Goal: Task Accomplishment & Management: Manage account settings

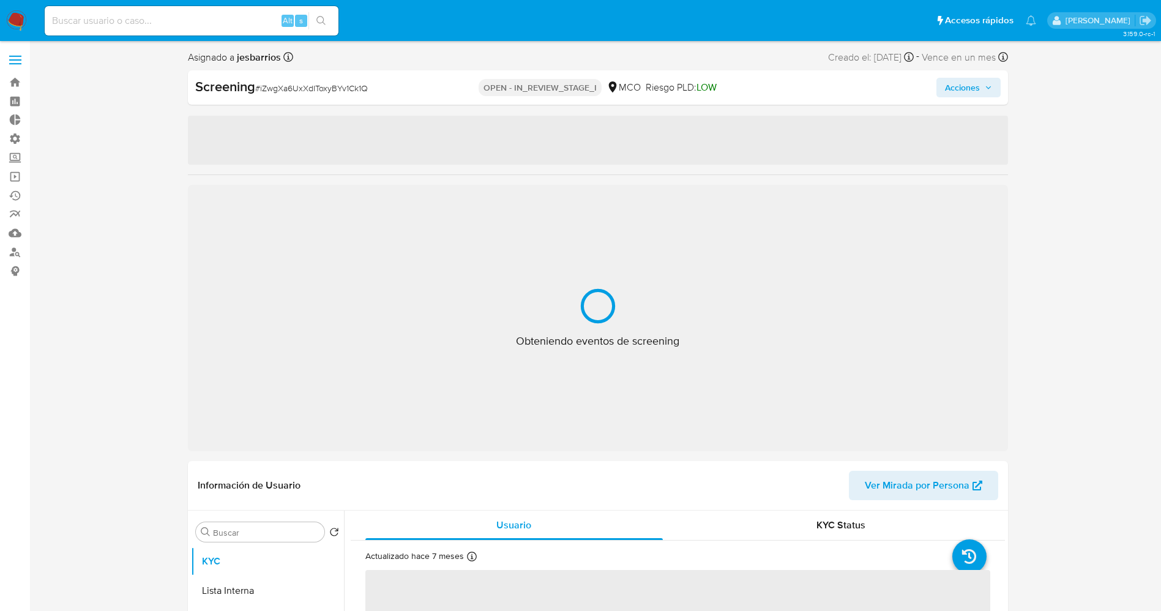
select select "10"
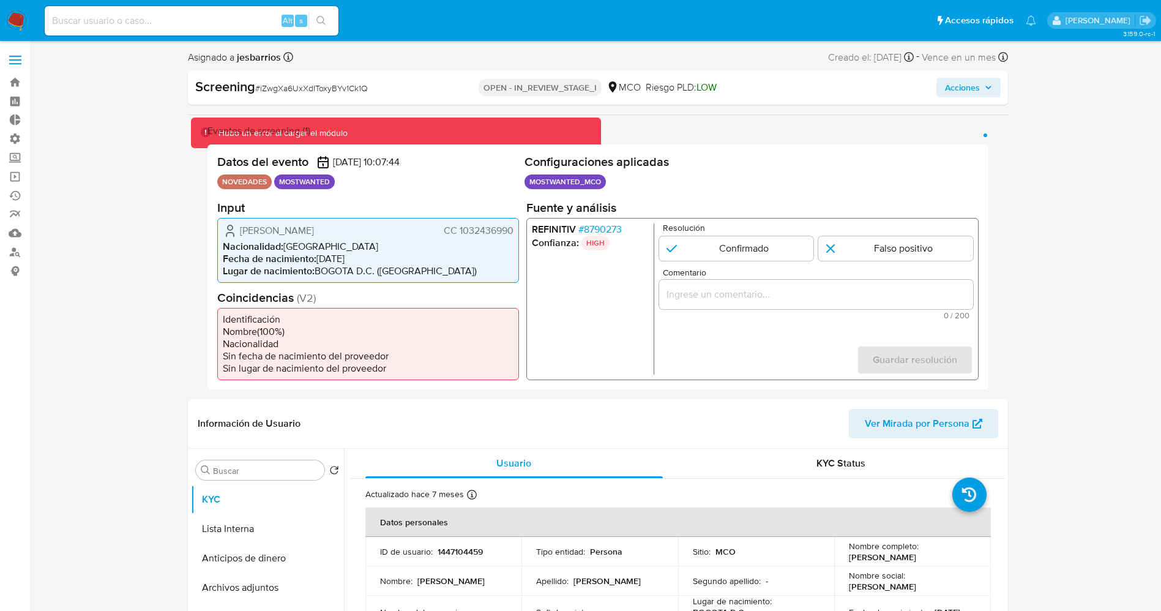
click at [11, 12] on img at bounding box center [16, 20] width 21 height 21
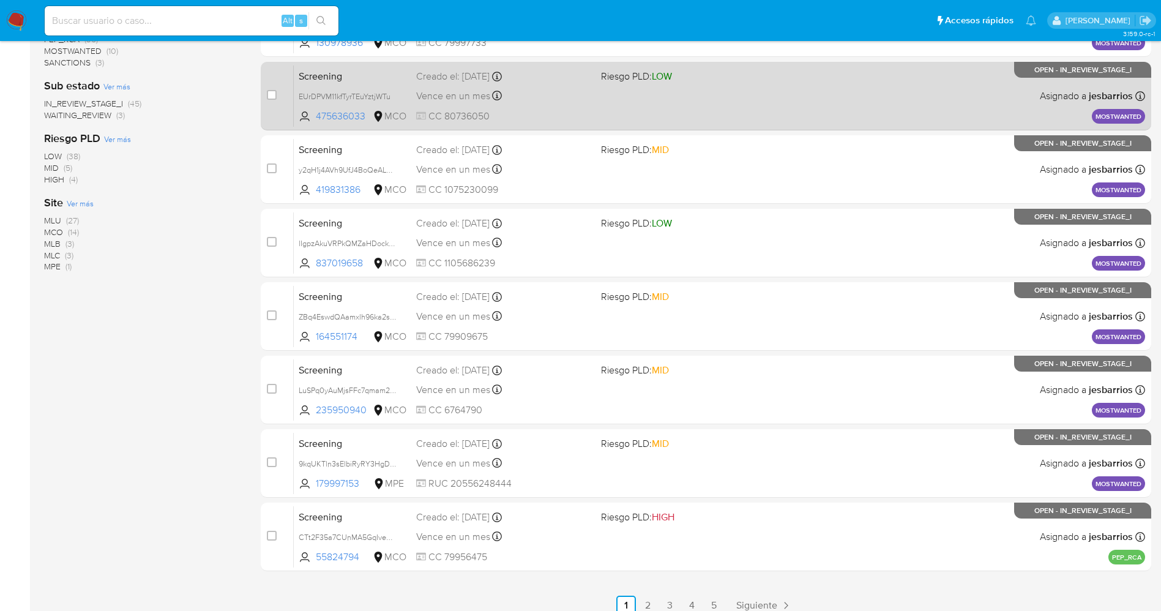
scroll to position [400, 0]
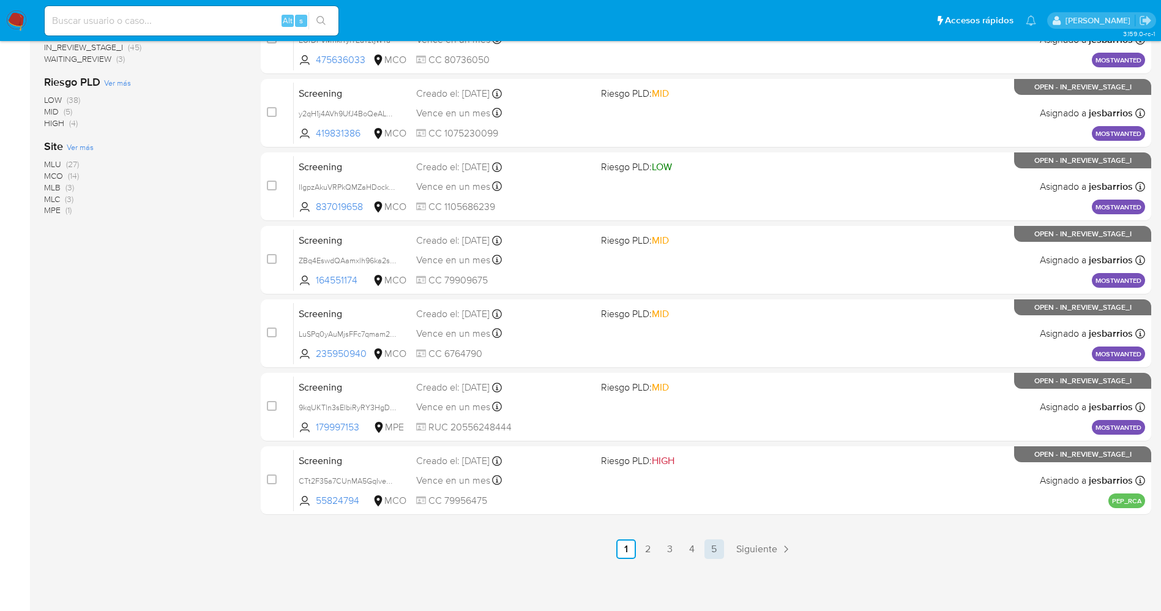
click at [712, 554] on link "5" at bounding box center [714, 549] width 20 height 20
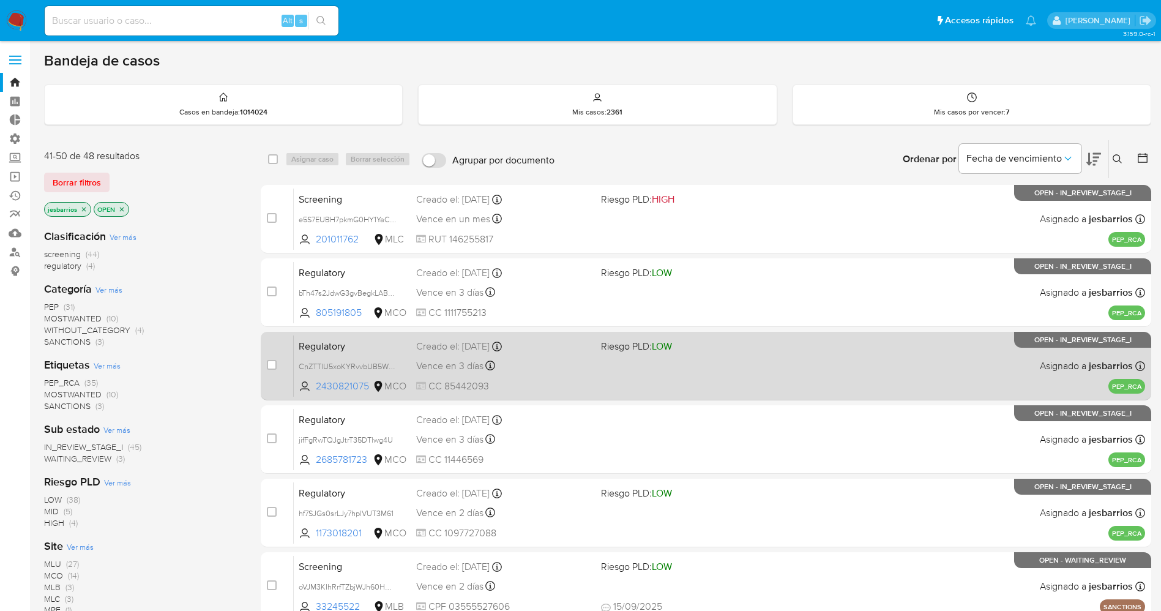
scroll to position [253, 0]
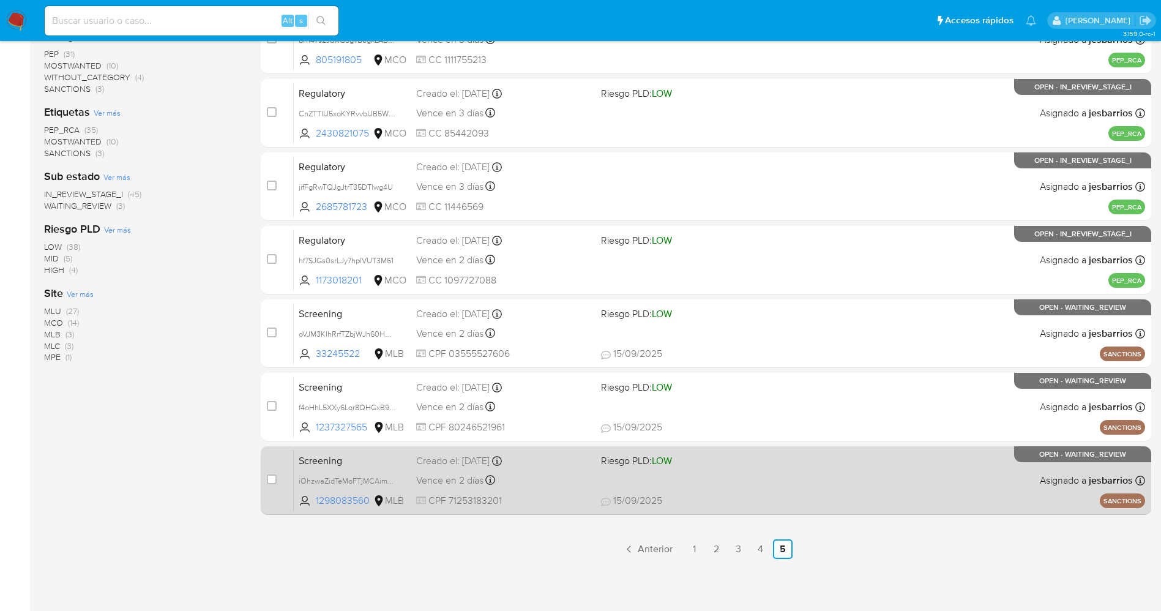
click at [704, 496] on span "15/09/2025 15/09/2025 17:41" at bounding box center [781, 500] width 360 height 13
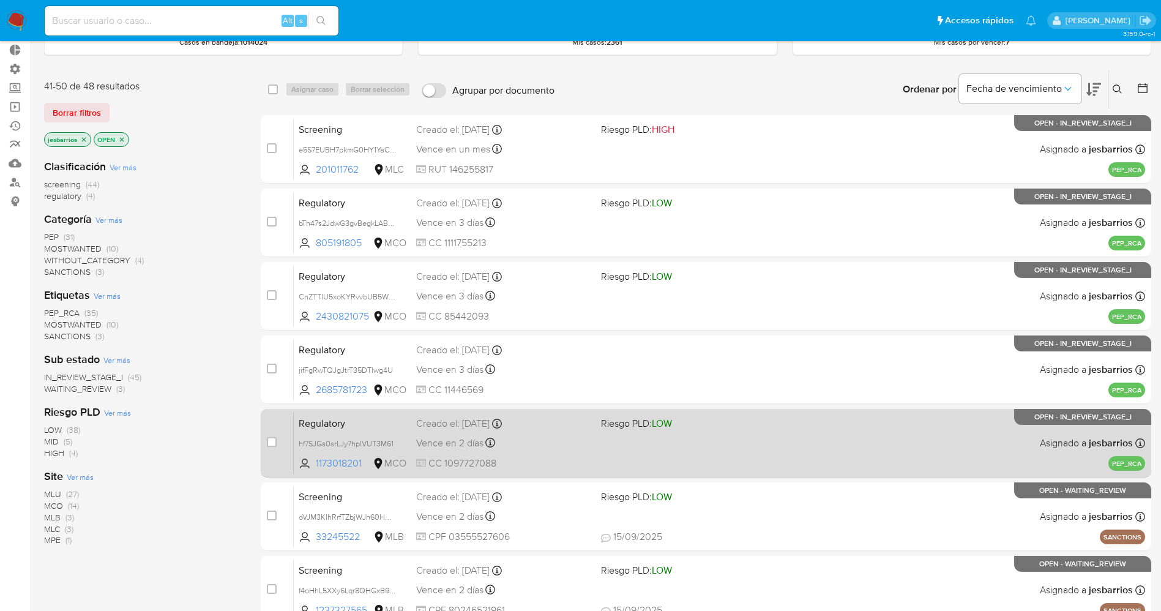
scroll to position [69, 0]
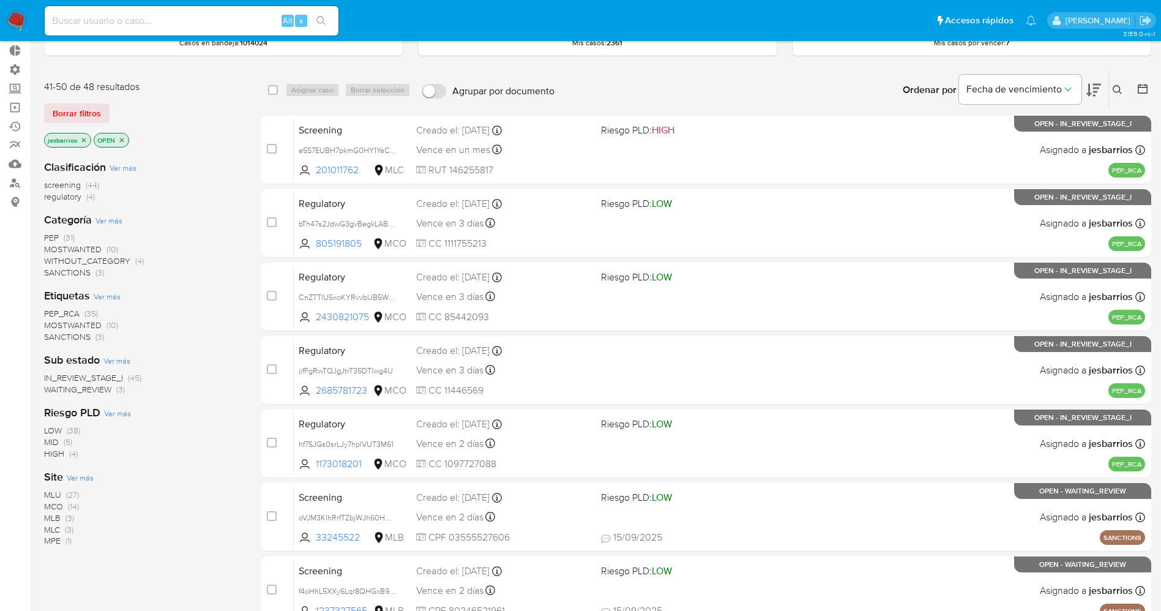
click at [77, 195] on span "regulatory" at bounding box center [62, 196] width 37 height 12
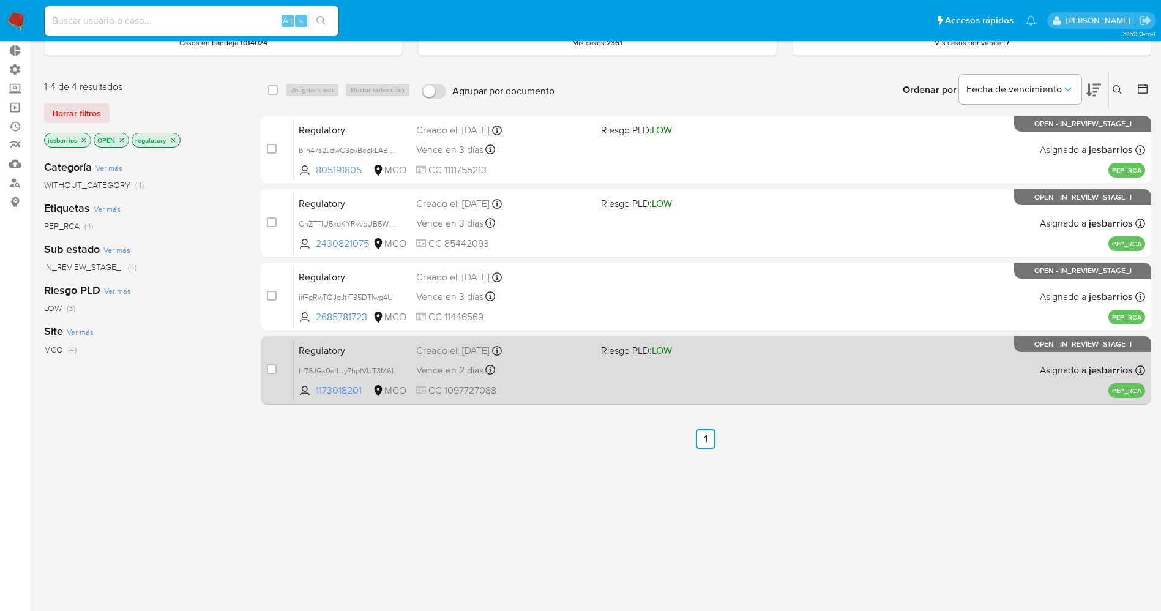
click at [807, 390] on div "Regulatory hf7SJGs0srLJy7hplVUT3M61 1173018201 MCO Riesgo PLD: LOW Creado el: 1…" at bounding box center [719, 370] width 851 height 62
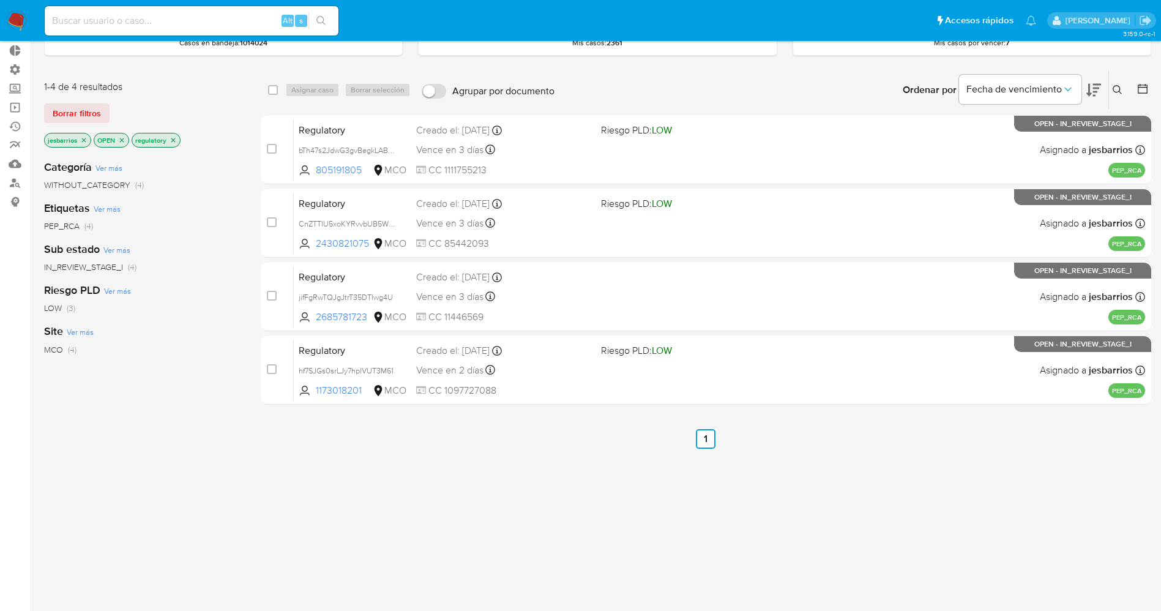
click at [13, 20] on img at bounding box center [16, 20] width 21 height 21
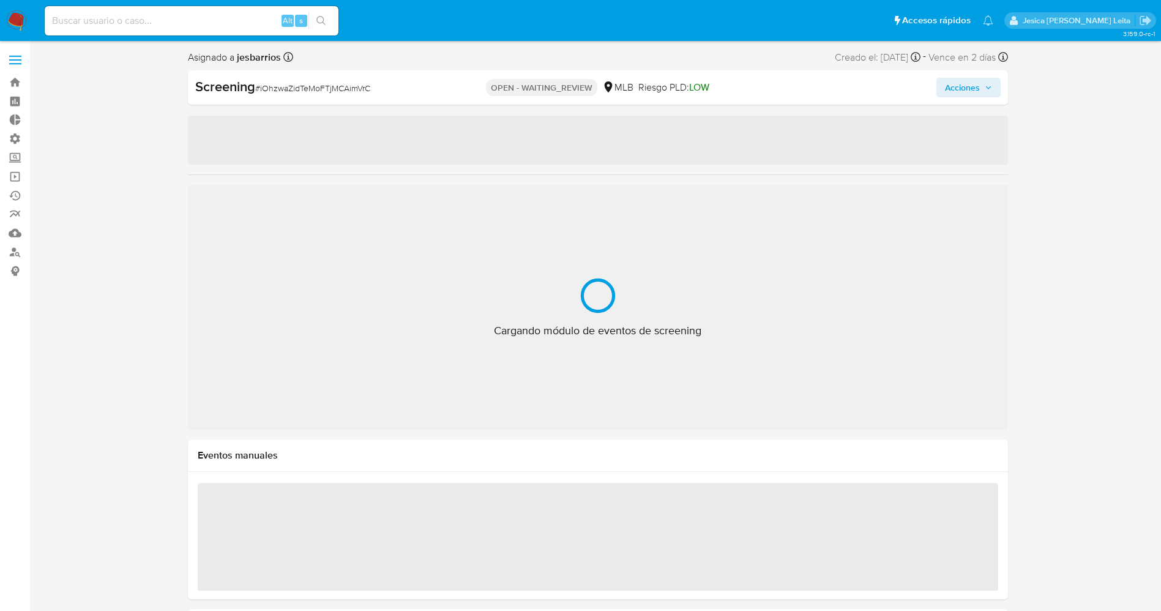
select select "10"
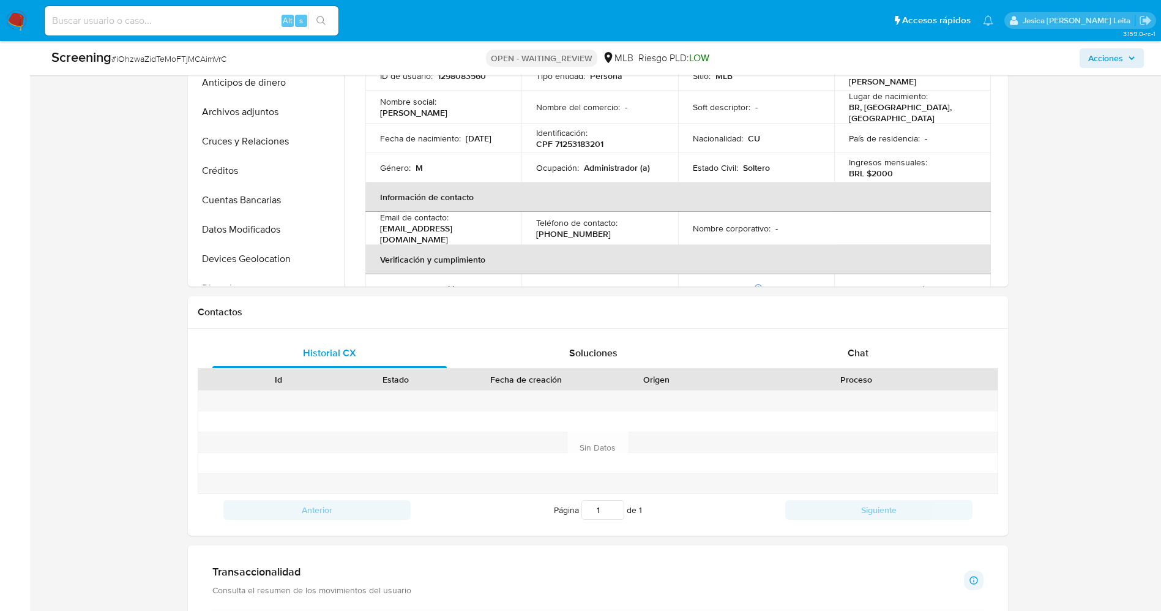
scroll to position [312, 0]
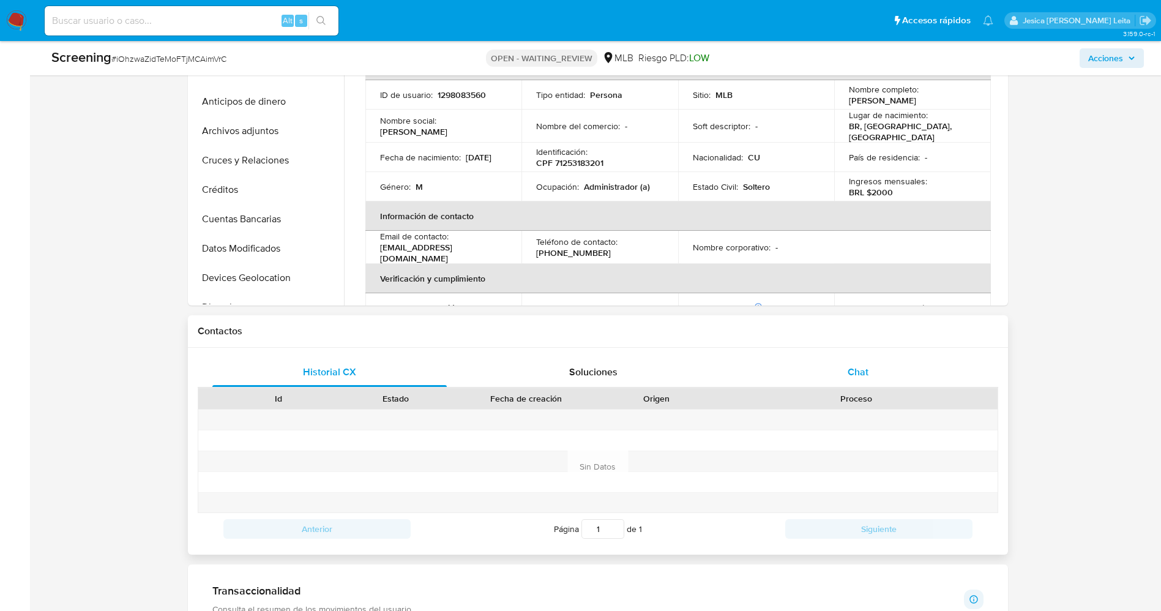
click at [852, 364] on div "Chat" at bounding box center [858, 371] width 235 height 29
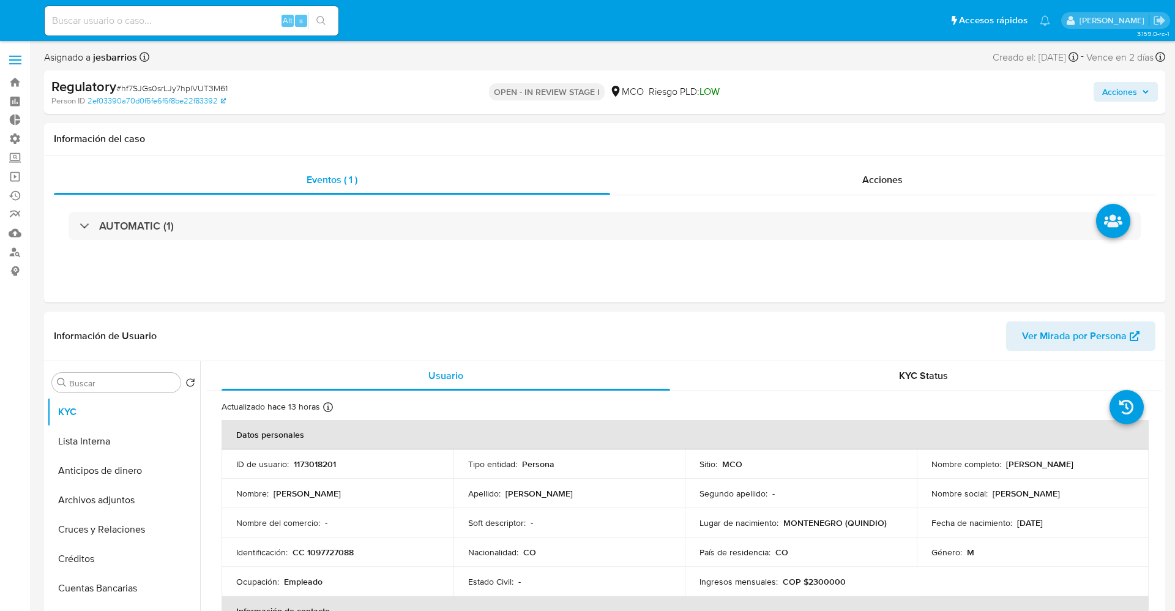
select select "10"
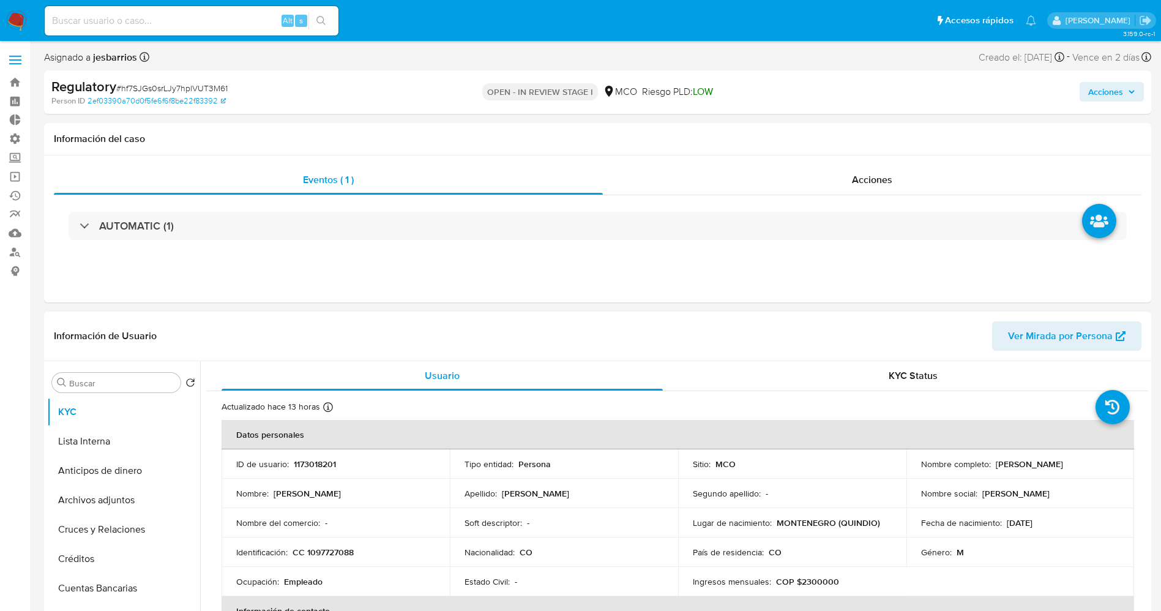
drag, startPoint x: 990, startPoint y: 467, endPoint x: 1082, endPoint y: 471, distance: 91.9
click at [1108, 467] on div "Nombre completo : Hector Hernan Salazar Florez" at bounding box center [1020, 463] width 199 height 11
drag, startPoint x: 1082, startPoint y: 471, endPoint x: 956, endPoint y: 503, distance: 130.0
click at [956, 503] on td "Nombre social : Hector H" at bounding box center [1020, 493] width 228 height 29
drag, startPoint x: 990, startPoint y: 466, endPoint x: 1106, endPoint y: 459, distance: 116.5
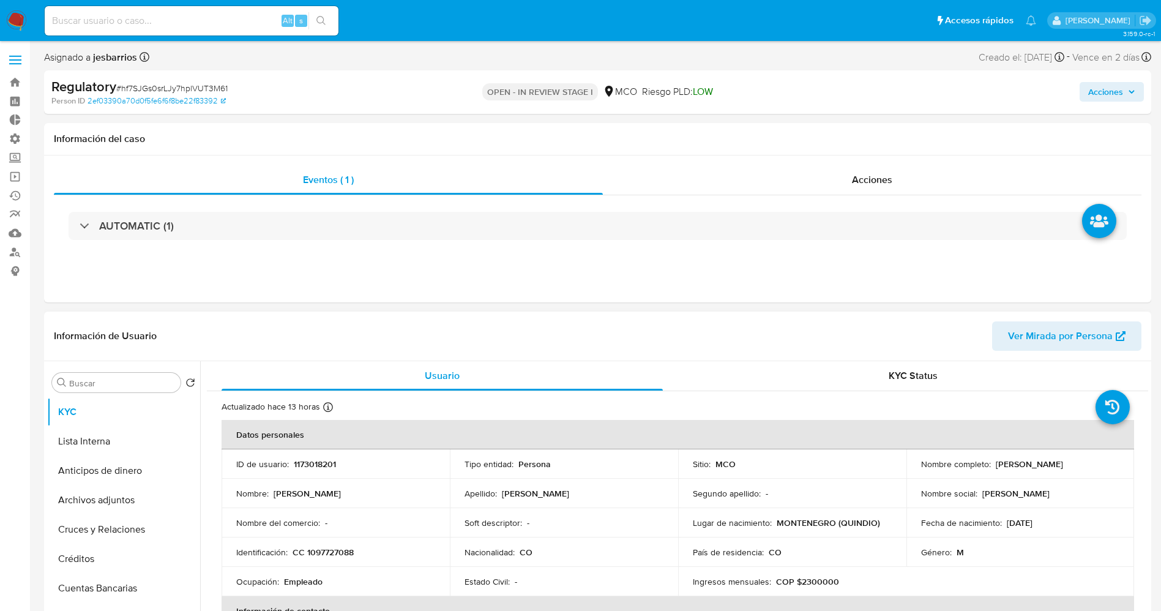
click at [1106, 459] on div "Nombre completo : Hector Hernan Salazar Florez" at bounding box center [1020, 463] width 199 height 11
copy div "Hector Hernan Salazar Florez"
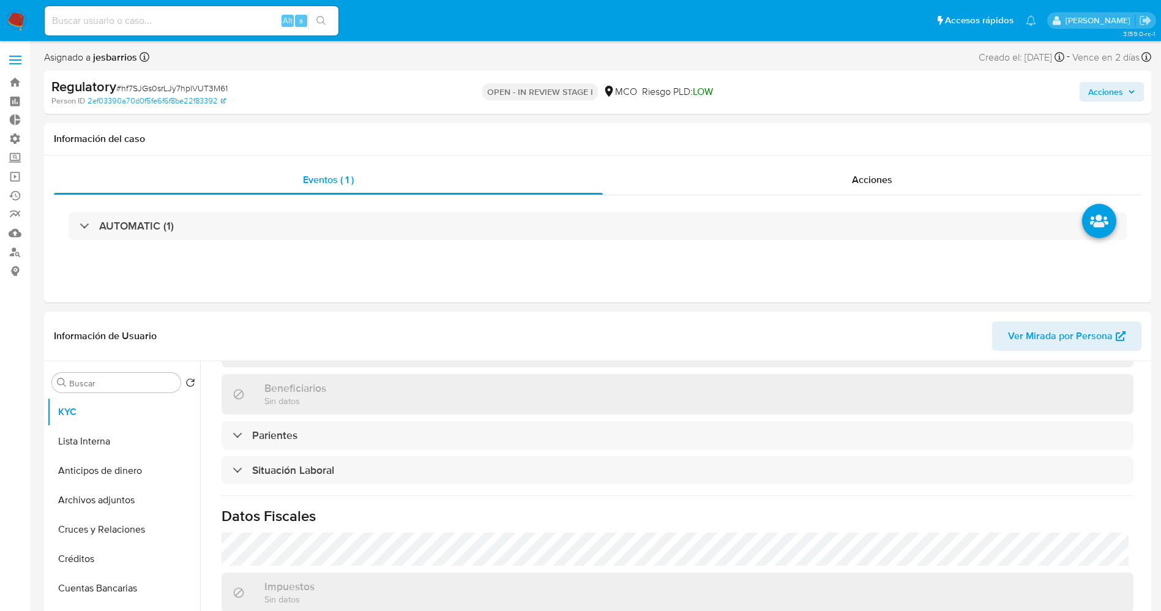
scroll to position [551, 0]
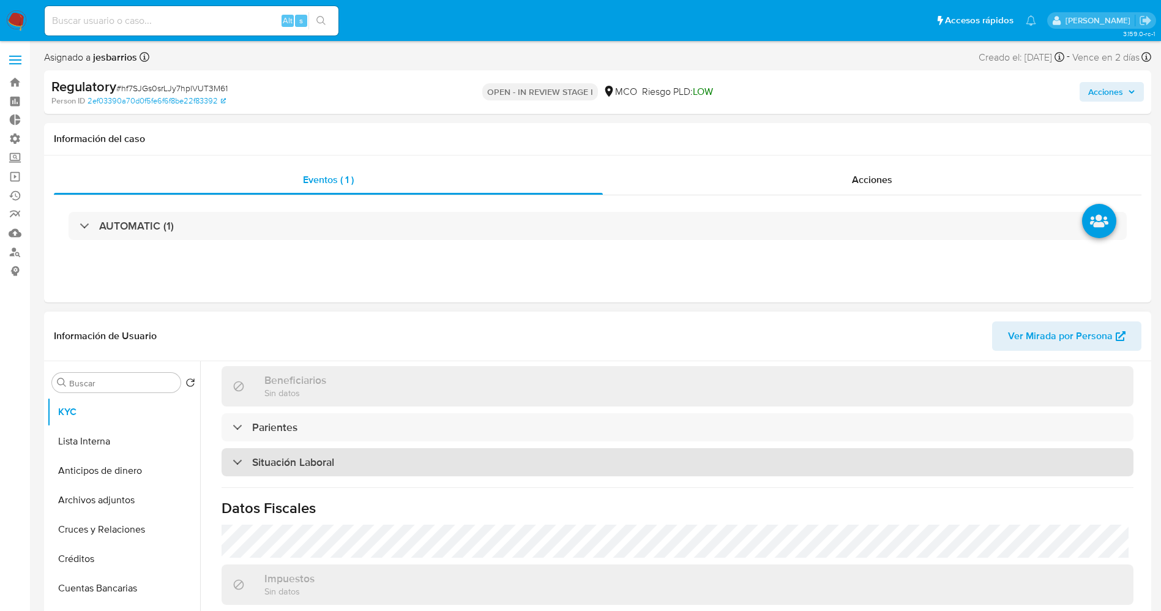
click at [342, 465] on div "Situación Laboral" at bounding box center [678, 462] width 912 height 28
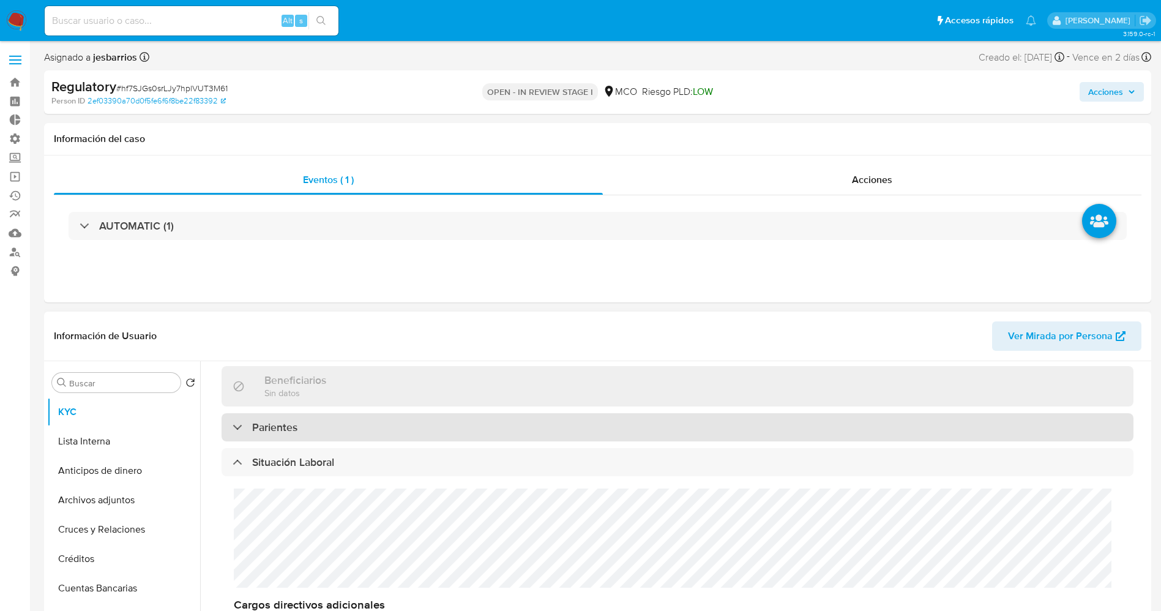
click at [353, 432] on div "Parientes" at bounding box center [678, 427] width 912 height 28
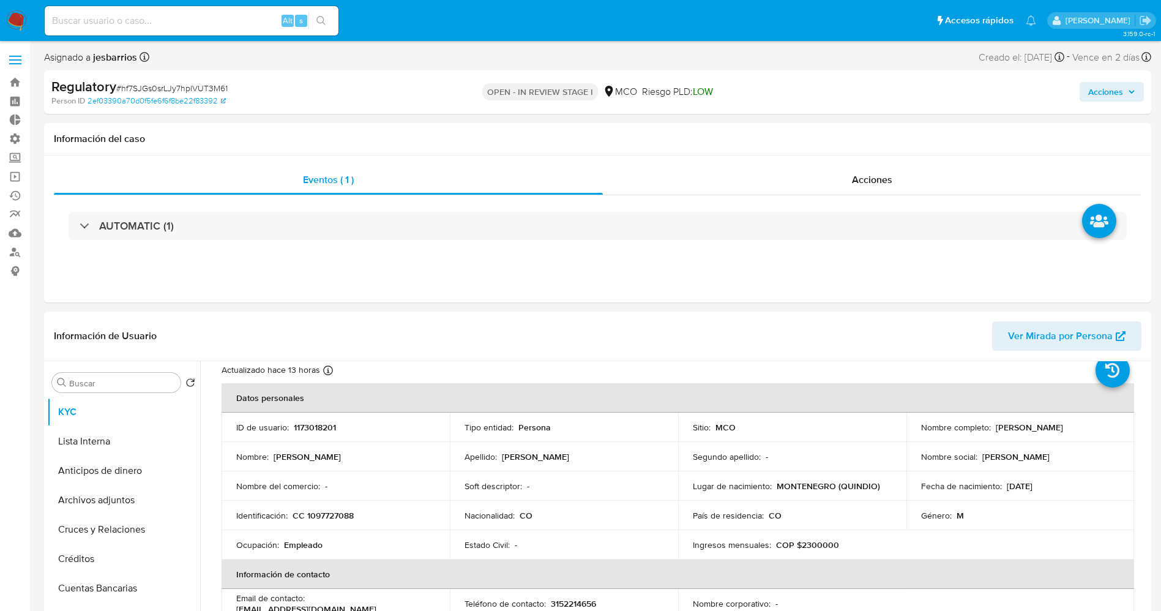
scroll to position [0, 0]
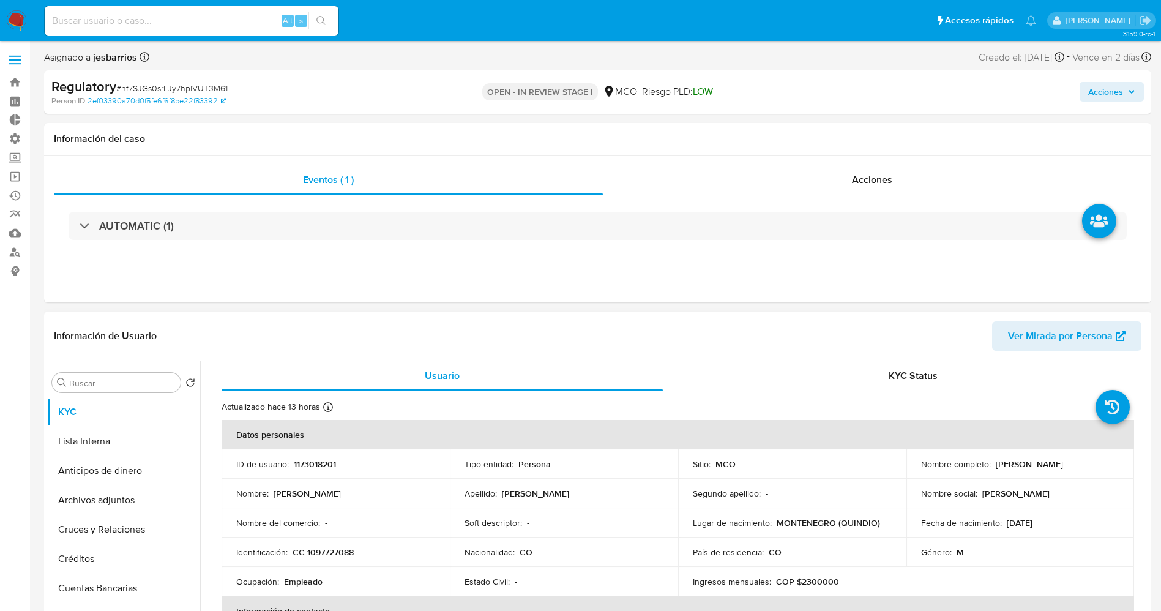
drag, startPoint x: 990, startPoint y: 464, endPoint x: 1116, endPoint y: 467, distance: 126.1
click at [1116, 467] on td "Nombre completo : Hector Hernan Salazar Florez" at bounding box center [1020, 463] width 228 height 29
copy div "Hector Hernan Salazar Florez"
drag, startPoint x: 1044, startPoint y: 471, endPoint x: 1017, endPoint y: 476, distance: 27.5
click at [1018, 480] on td "Nombre social : Hector H" at bounding box center [1020, 493] width 228 height 29
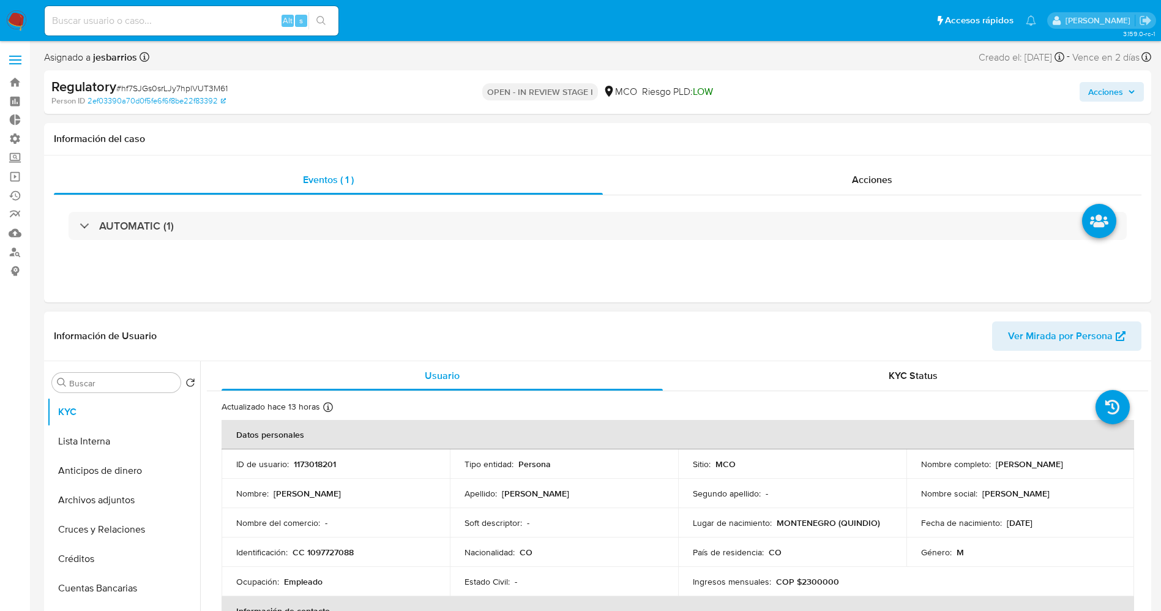
drag, startPoint x: 994, startPoint y: 463, endPoint x: 1013, endPoint y: 443, distance: 28.2
click at [1054, 467] on p "Hector Hernan Salazar Florez" at bounding box center [1029, 463] width 67 height 11
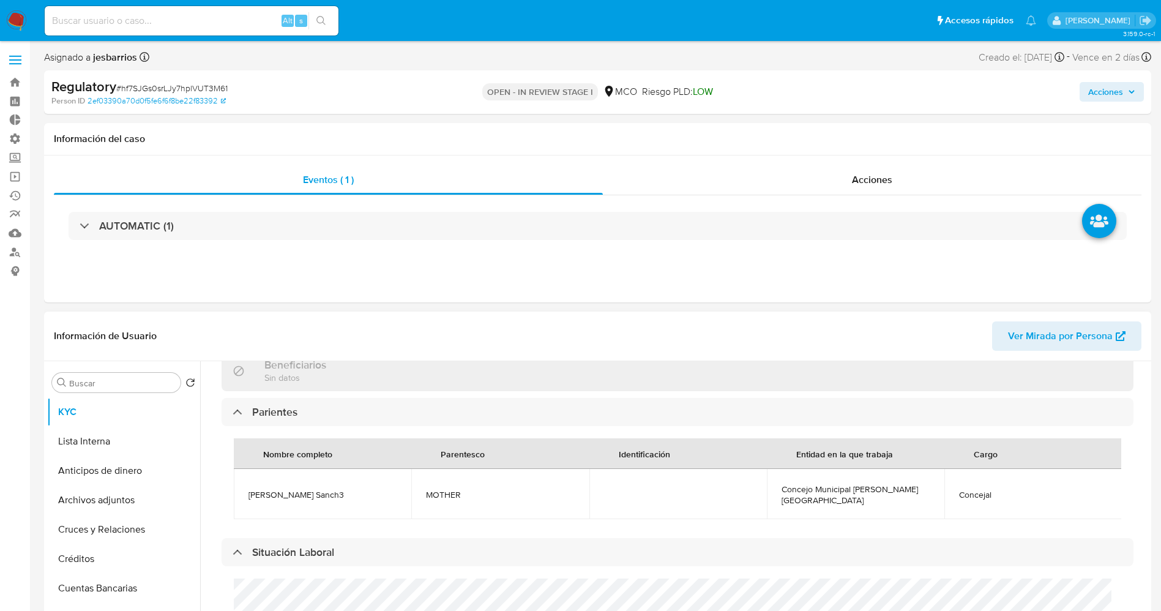
scroll to position [551, 0]
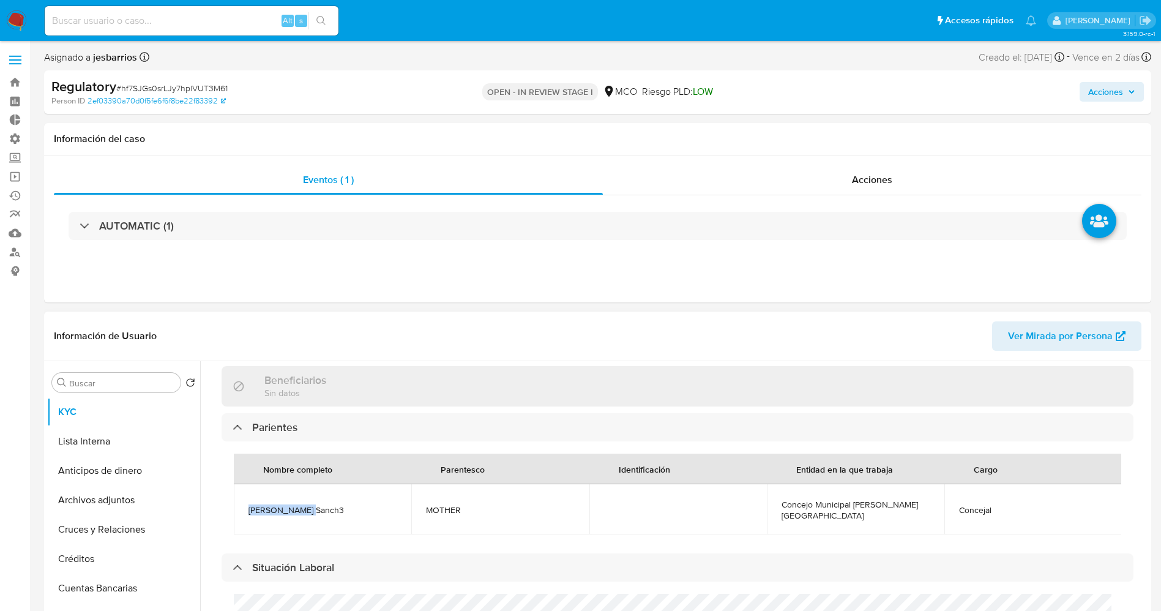
drag, startPoint x: 242, startPoint y: 504, endPoint x: 298, endPoint y: 505, distance: 56.3
click at [298, 505] on td "Liliana Florez Sanch3" at bounding box center [322, 509] width 177 height 50
copy span "Liliana Florez"
click at [331, 514] on td "Liliana Florez Sanch3" at bounding box center [322, 509] width 177 height 50
drag, startPoint x: 338, startPoint y: 501, endPoint x: 231, endPoint y: 504, distance: 106.6
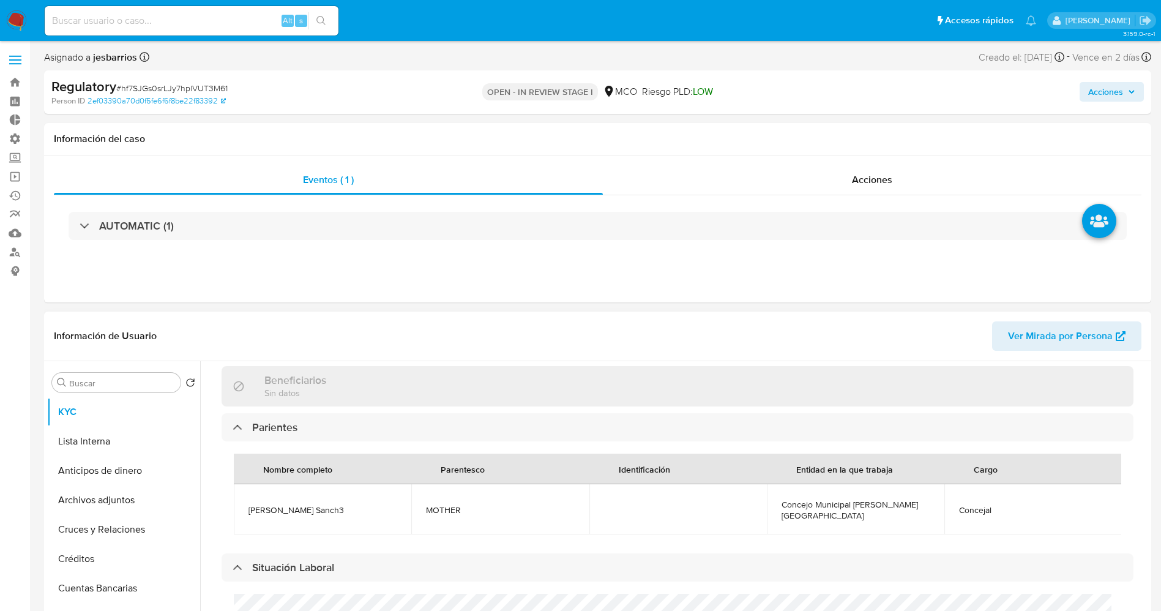
click at [231, 504] on div "Nombre completo Parentesco Identificación Entidad en la que trabaja Cargo Lilia…" at bounding box center [678, 493] width 912 height 105
drag, startPoint x: 264, startPoint y: 510, endPoint x: 252, endPoint y: 504, distance: 13.7
click at [252, 504] on span "Liliana Florez Sanch3" at bounding box center [322, 509] width 148 height 11
click at [247, 503] on td "Liliana Florez Sanch3" at bounding box center [322, 509] width 177 height 50
drag, startPoint x: 245, startPoint y: 503, endPoint x: 309, endPoint y: 506, distance: 63.7
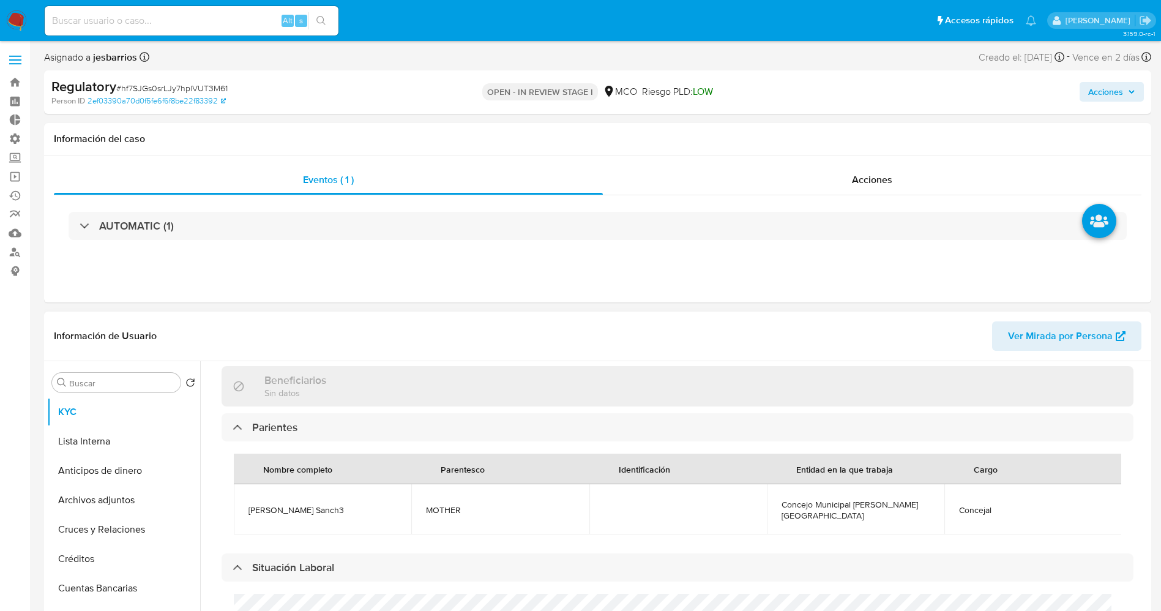
click at [343, 506] on td "Liliana Florez Sanch3" at bounding box center [322, 509] width 177 height 50
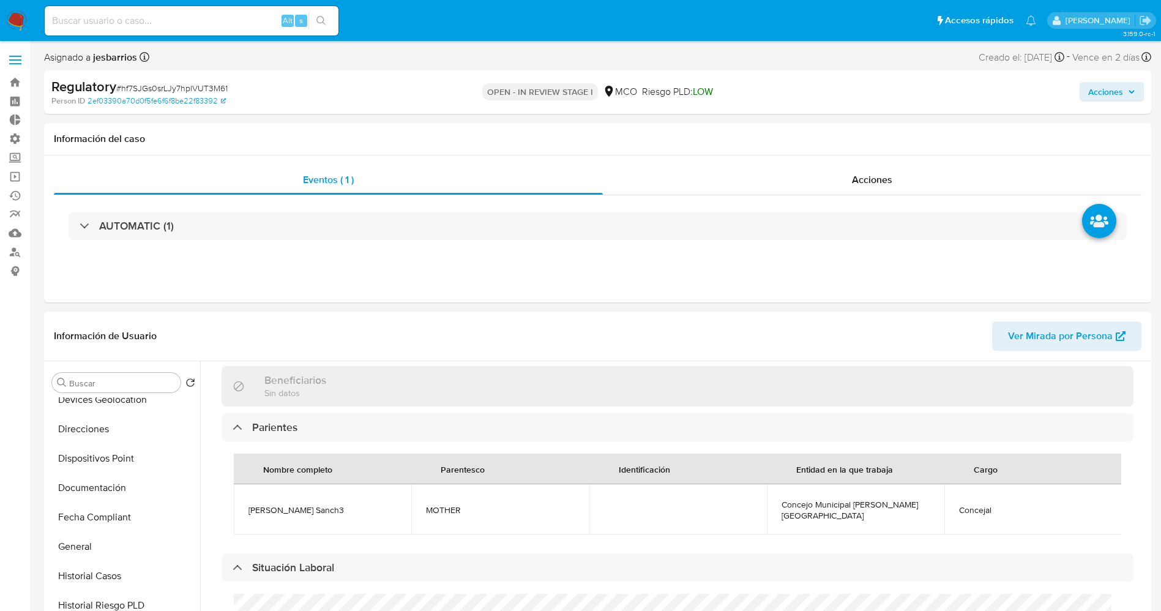
scroll to position [275, 0]
click at [106, 544] on button "Historial Casos" at bounding box center [118, 547] width 143 height 29
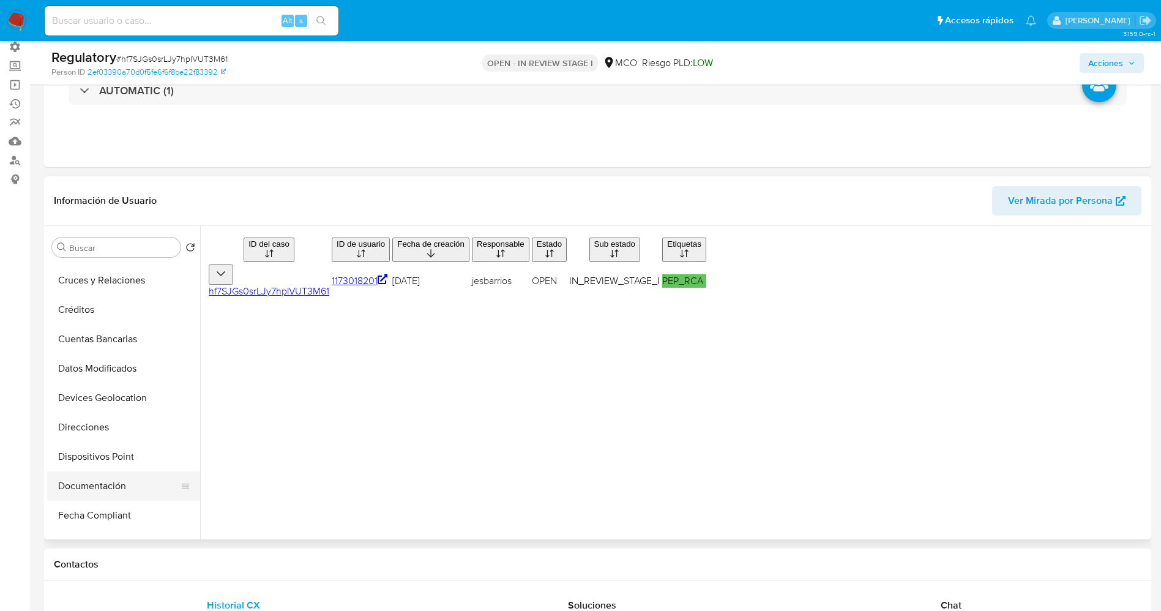
scroll to position [0, 0]
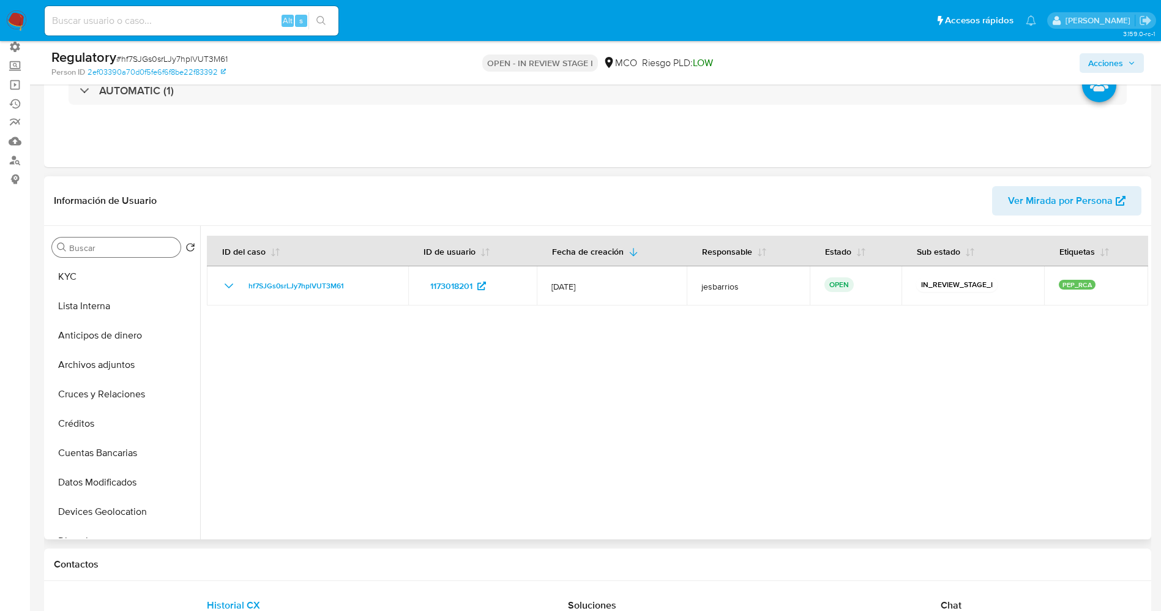
click at [92, 282] on button "KYC" at bounding box center [123, 276] width 153 height 29
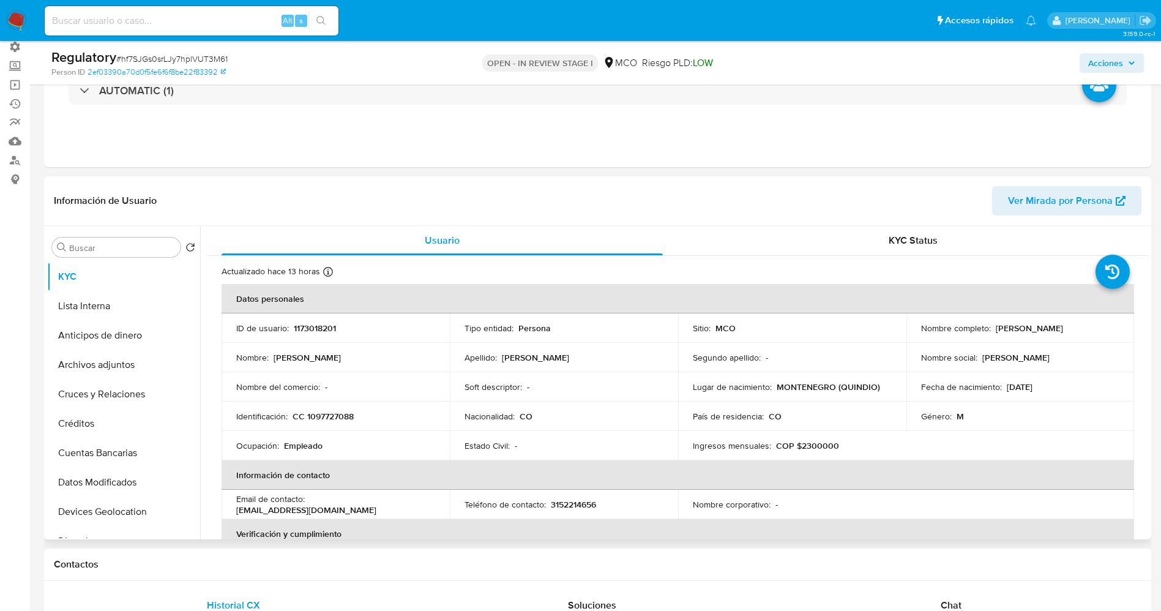
drag, startPoint x: 988, startPoint y: 327, endPoint x: 1123, endPoint y: 329, distance: 134.7
click at [1123, 329] on td "Nombre completo : Hector Hernan Salazar Florez" at bounding box center [1020, 327] width 228 height 29
drag, startPoint x: 294, startPoint y: 414, endPoint x: 364, endPoint y: 413, distance: 69.2
click at [364, 413] on div "Identificación : CC 1097727088" at bounding box center [335, 416] width 199 height 11
copy p "CC 1097727088"
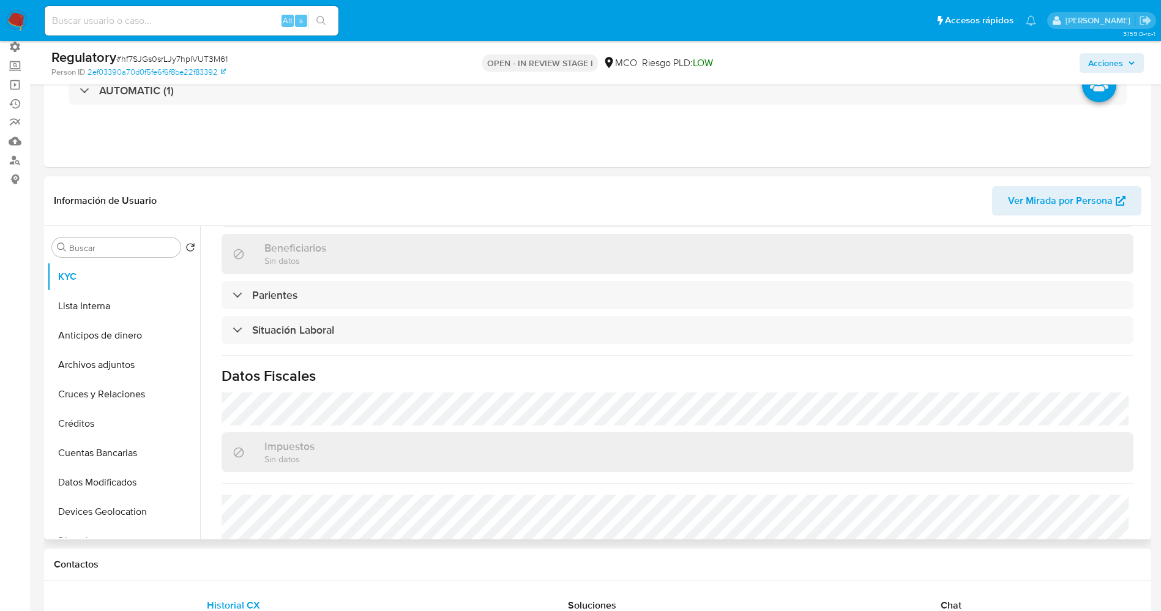
scroll to position [551, 0]
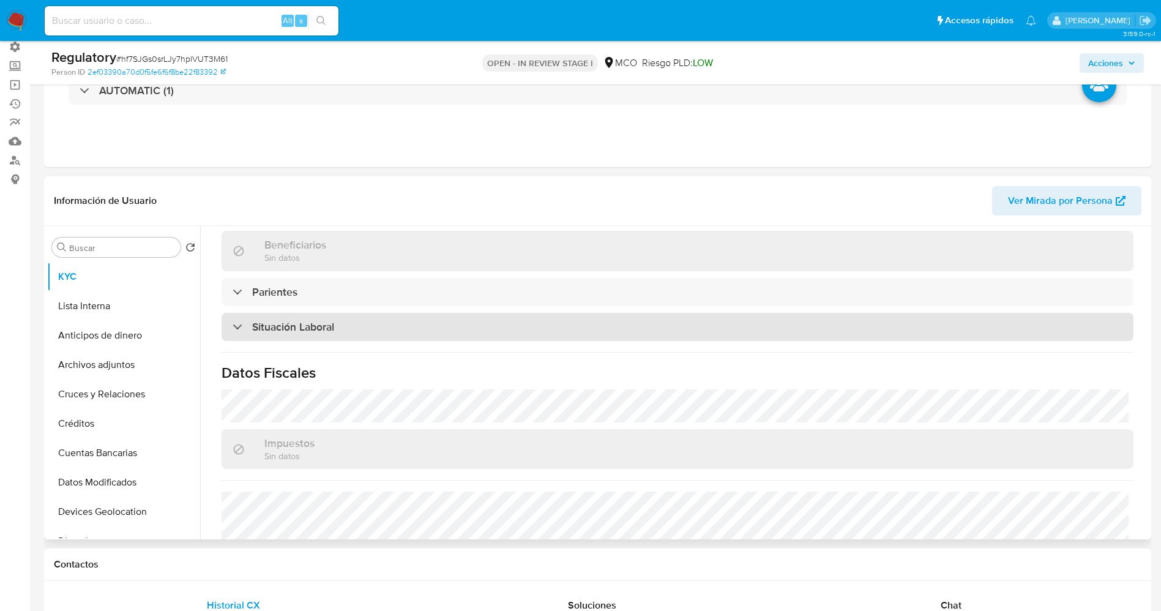
click at [342, 321] on div "Situación Laboral" at bounding box center [678, 327] width 912 height 28
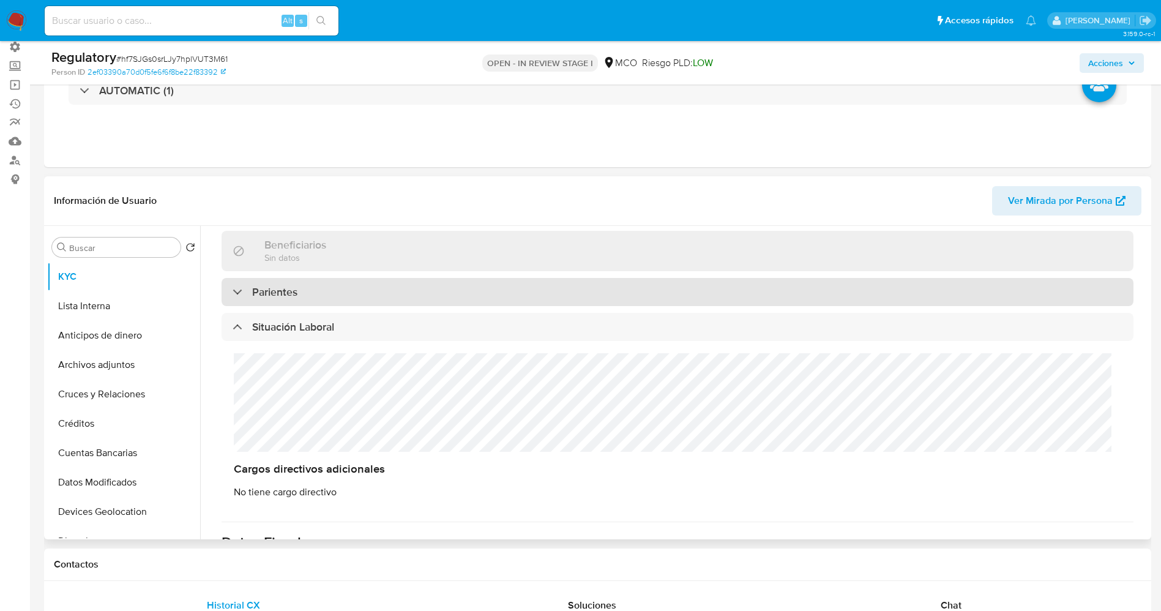
click at [294, 294] on h3 "Parientes" at bounding box center [274, 291] width 45 height 13
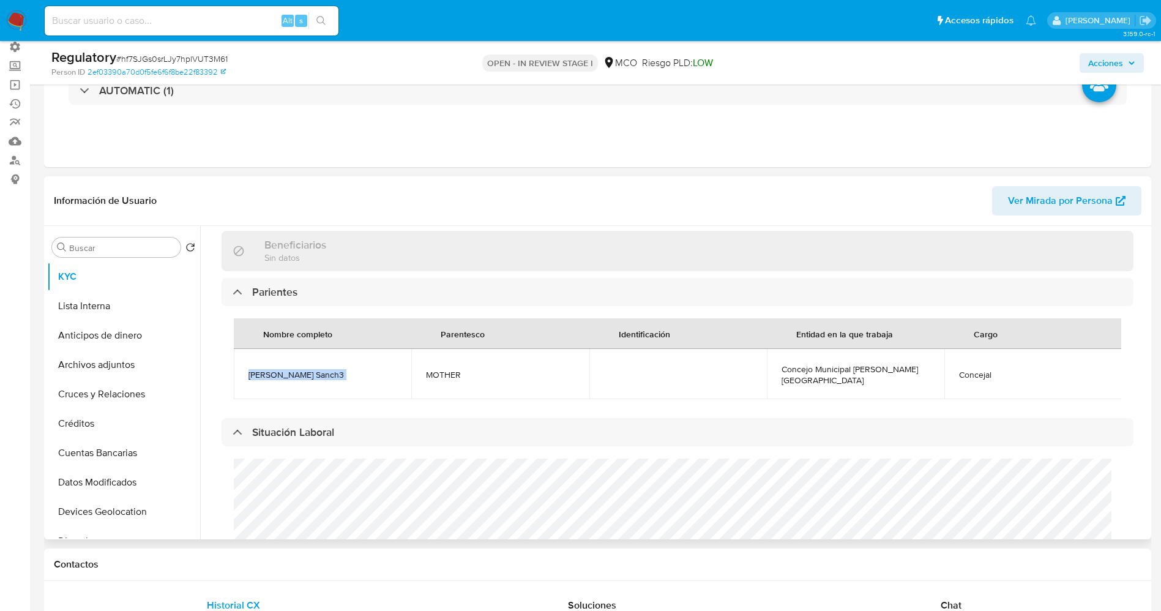
drag, startPoint x: 236, startPoint y: 371, endPoint x: 413, endPoint y: 369, distance: 176.3
click at [413, 369] on tr "Liliana Florez Sanch3 MOTHER Concejo Municipal de Montenegro Concejal" at bounding box center [678, 374] width 888 height 50
copy span "Liliana Florez Sanch3"
click at [99, 308] on button "Lista Interna" at bounding box center [118, 305] width 143 height 29
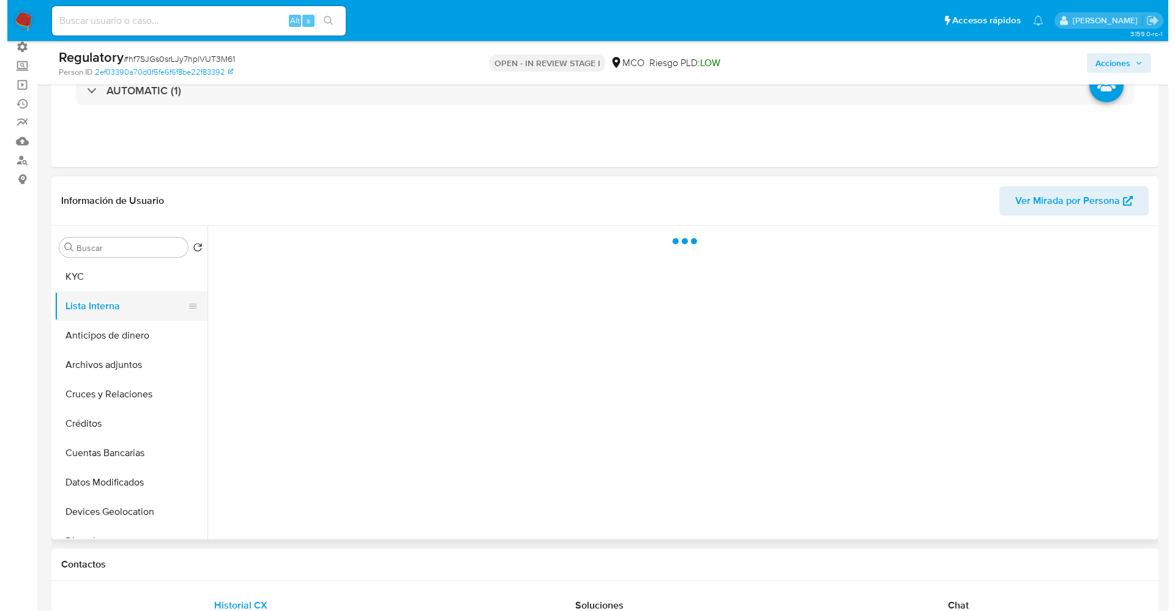
scroll to position [0, 0]
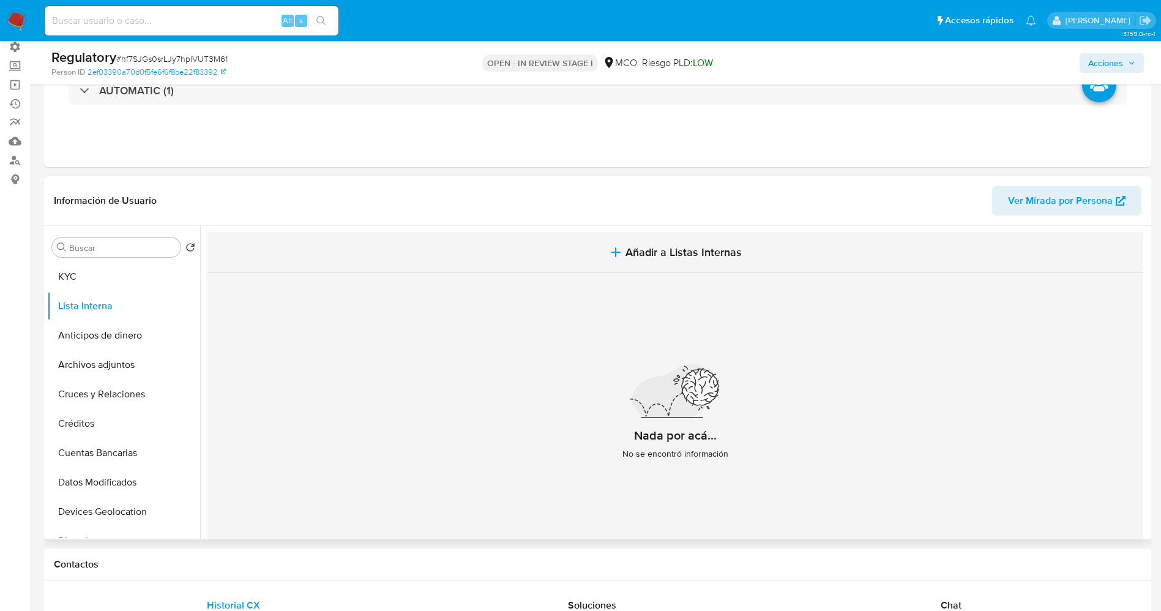
click at [588, 258] on button "Añadir a Listas Internas" at bounding box center [675, 252] width 936 height 41
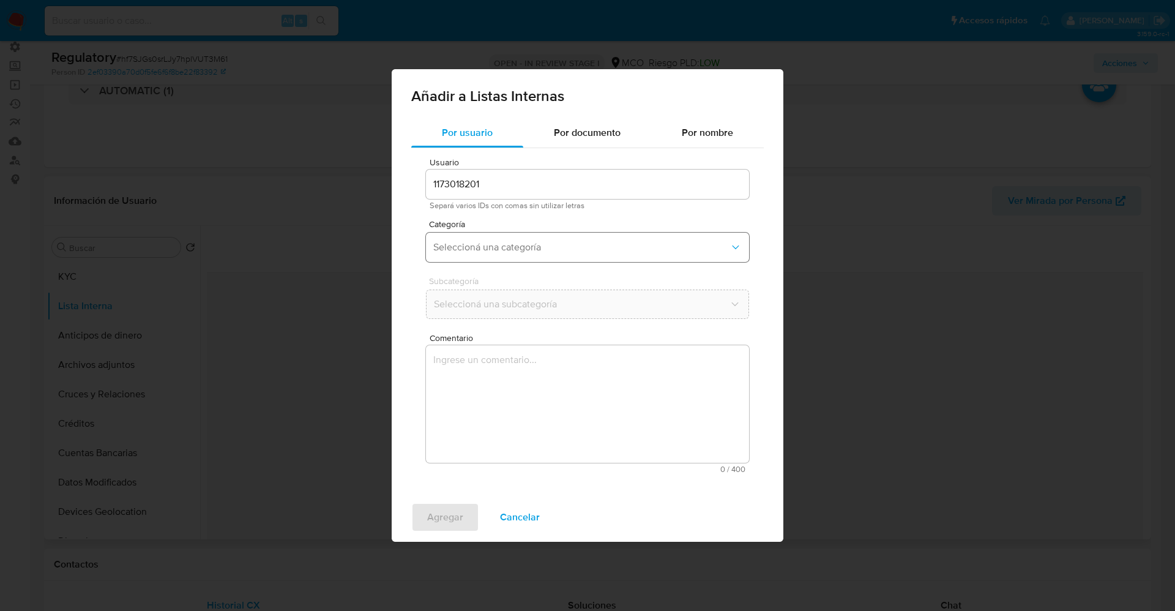
click at [578, 253] on span "Seleccioná una categoría" at bounding box center [581, 247] width 296 height 12
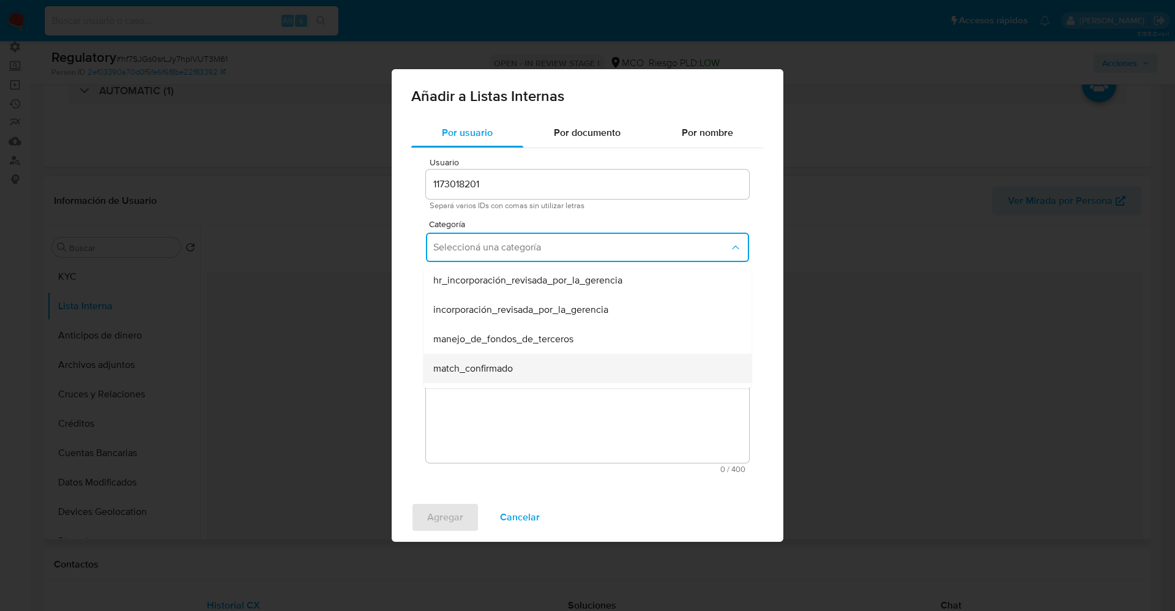
click at [514, 360] on div "match_confirmado" at bounding box center [583, 368] width 301 height 29
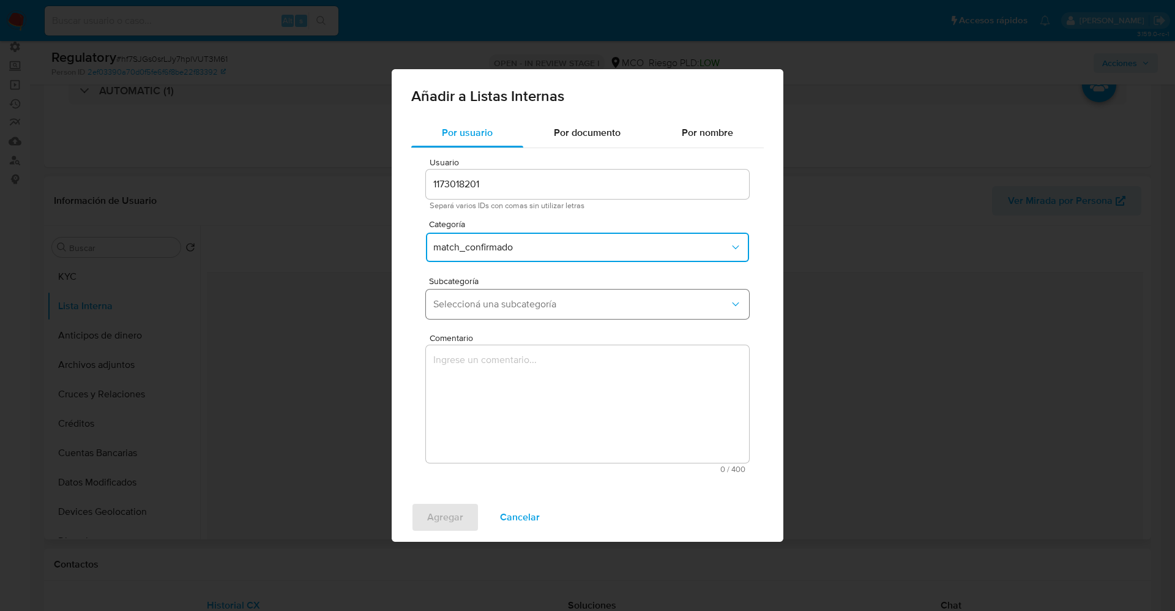
click at [507, 312] on button "Seleccioná una subcategoría" at bounding box center [587, 304] width 323 height 29
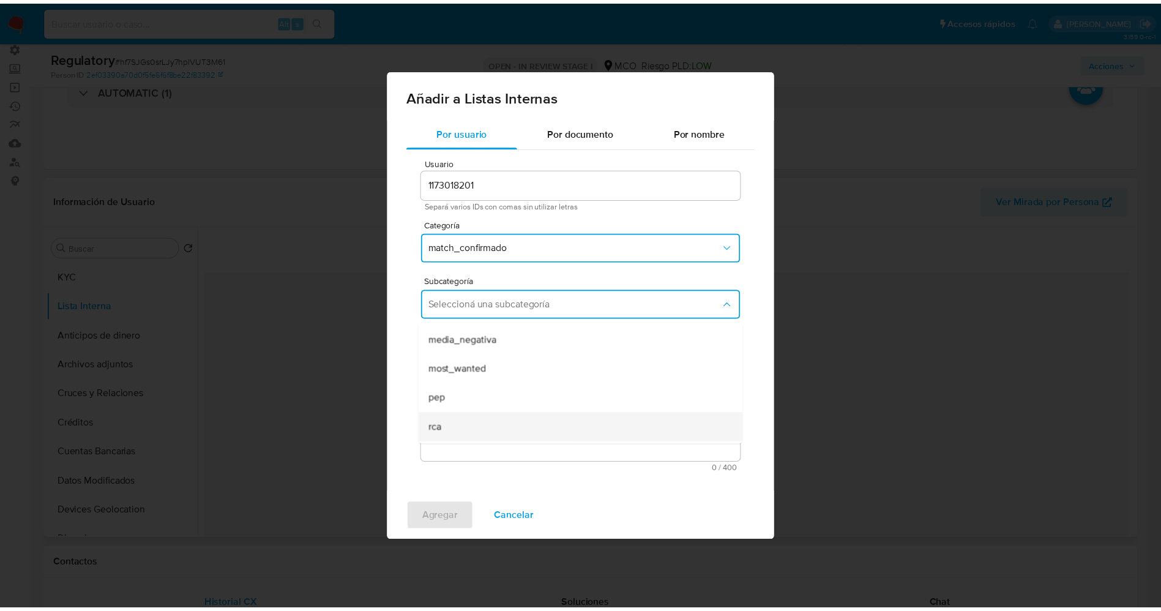
scroll to position [83, 0]
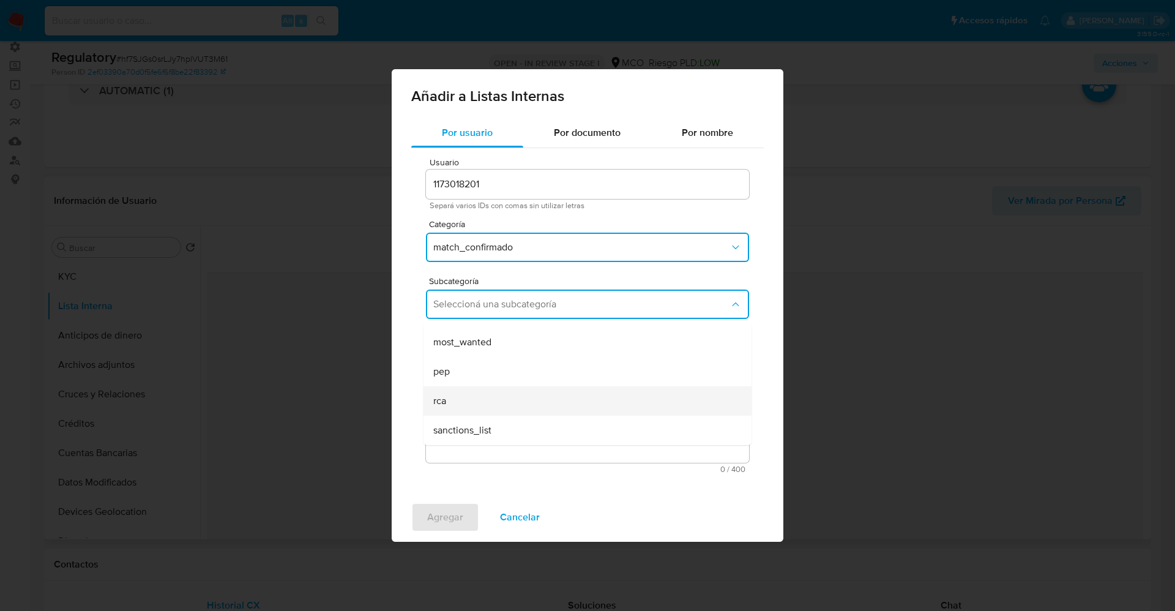
click at [487, 392] on div "rca" at bounding box center [583, 400] width 301 height 29
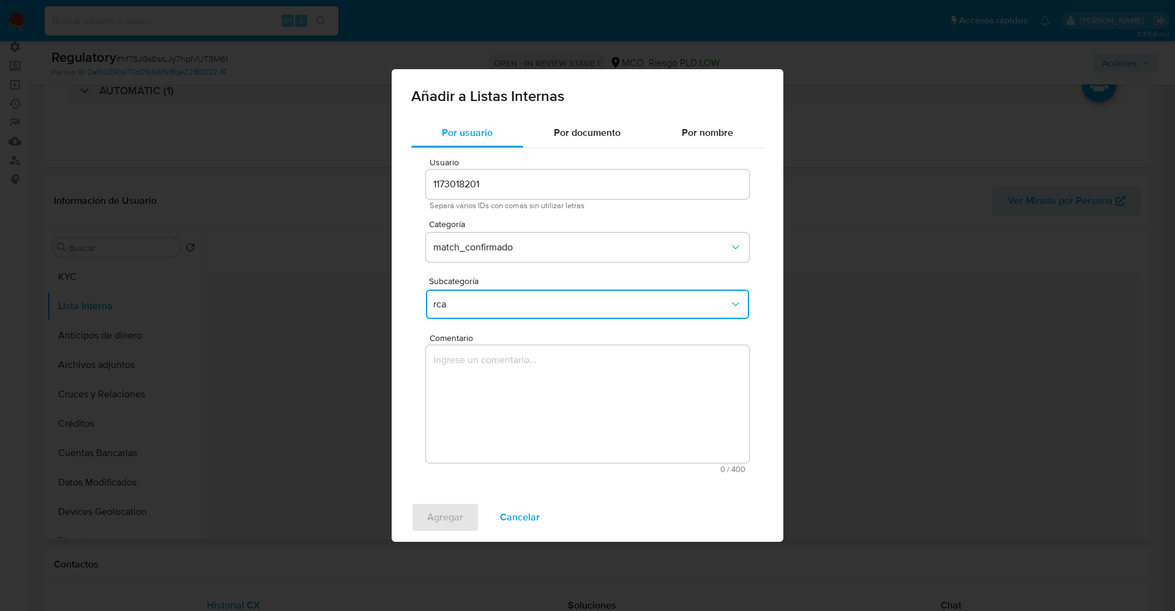
click at [487, 392] on textarea "Comentario" at bounding box center [587, 404] width 323 height 118
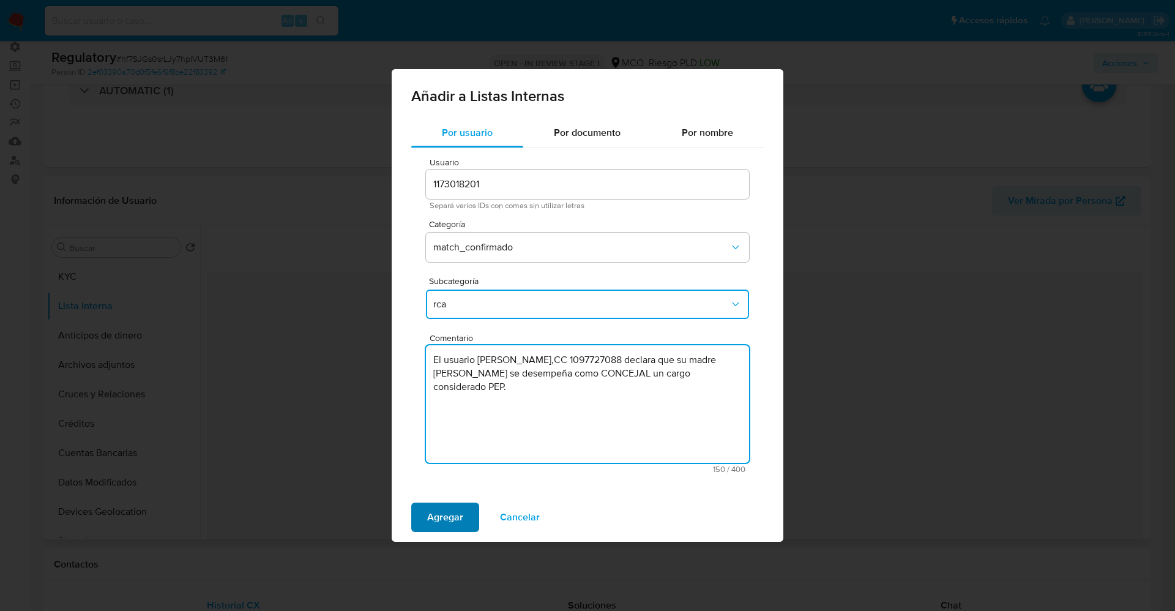
type textarea "El usuario Hector Hernan Salazar Florez,CC 1097727088 declara que su madre Lili…"
click at [464, 522] on button "Agregar" at bounding box center [445, 517] width 68 height 29
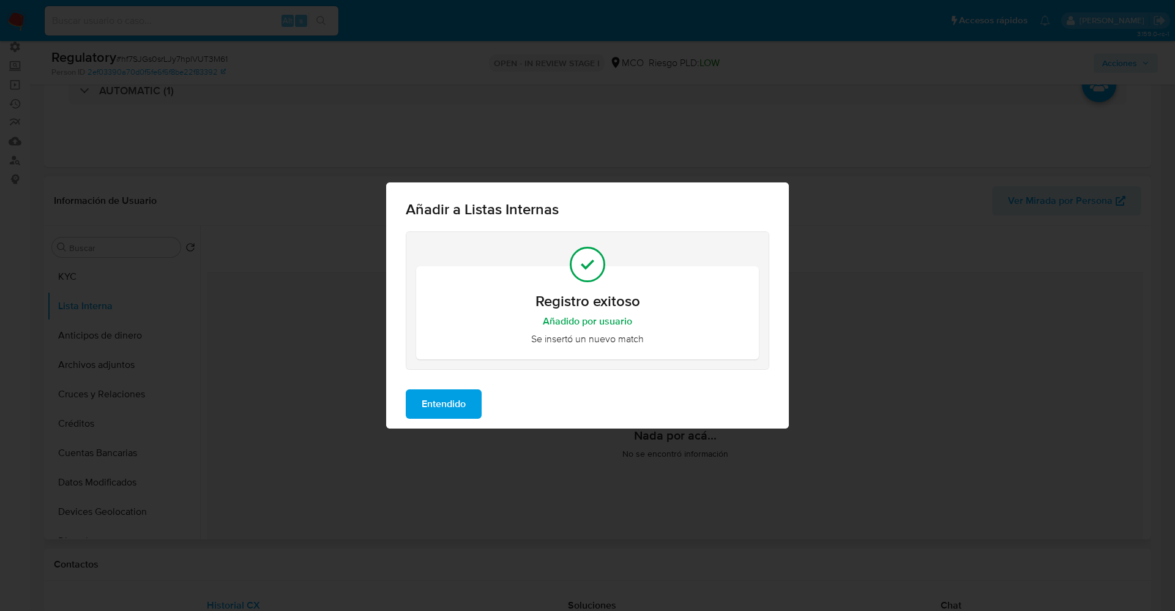
click at [468, 401] on button "Entendido" at bounding box center [444, 403] width 76 height 29
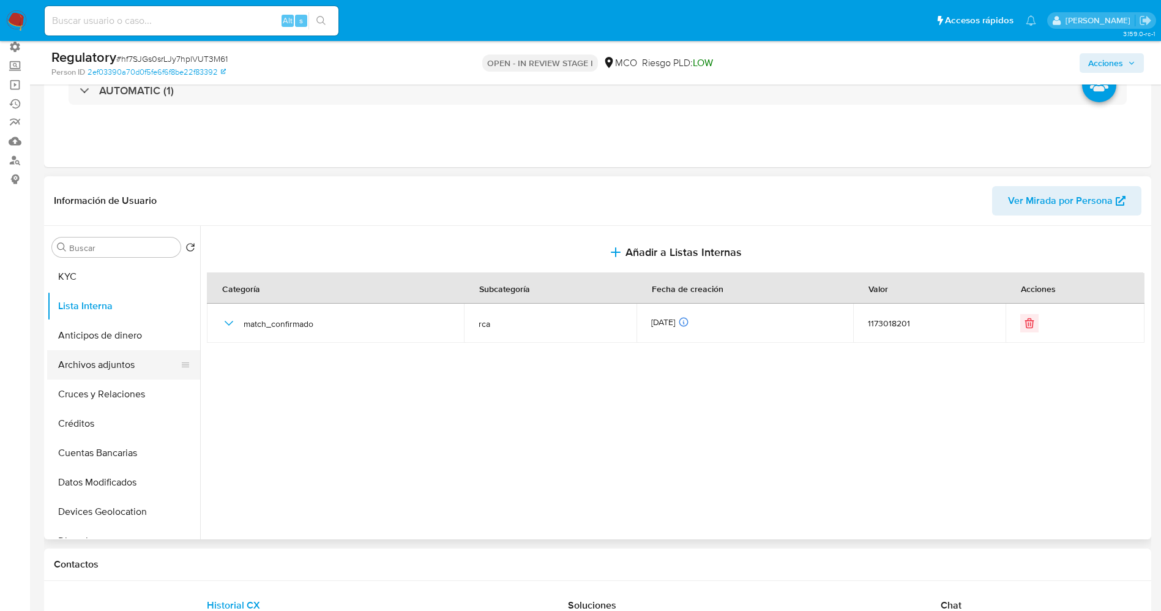
click at [119, 363] on button "Archivos adjuntos" at bounding box center [118, 364] width 143 height 29
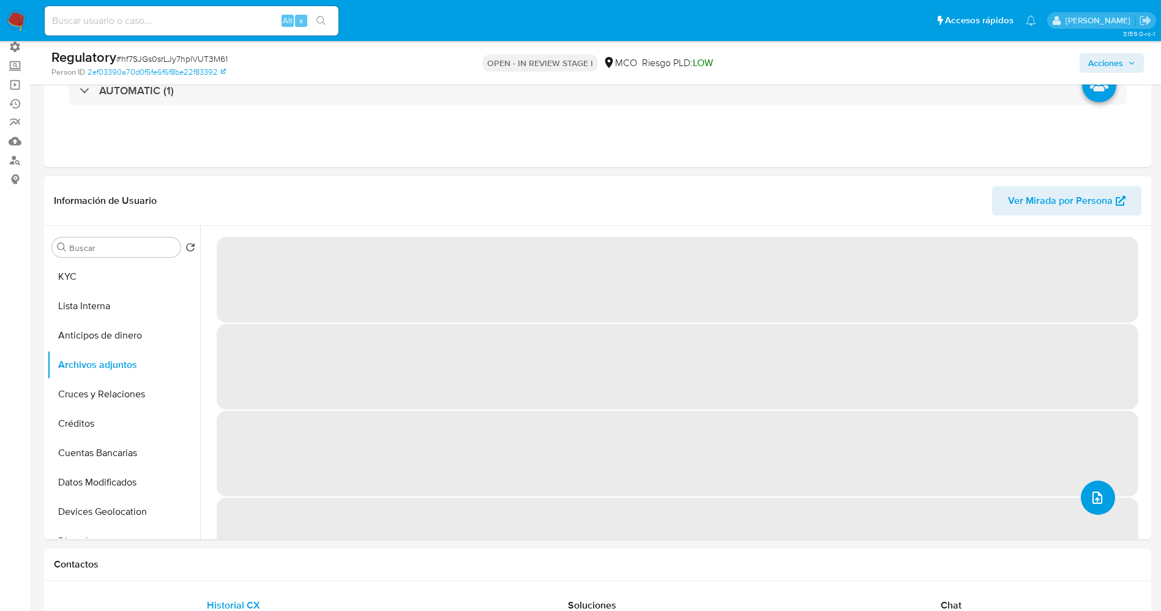
click at [1099, 496] on icon "upload-file" at bounding box center [1097, 497] width 15 height 15
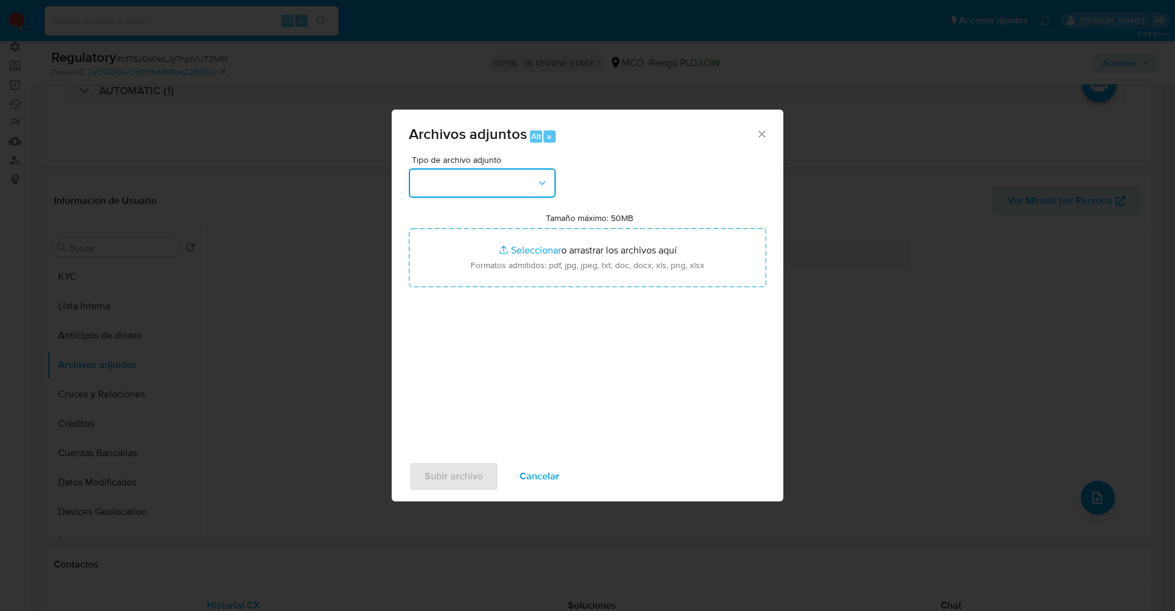
click at [506, 189] on button "button" at bounding box center [482, 182] width 147 height 29
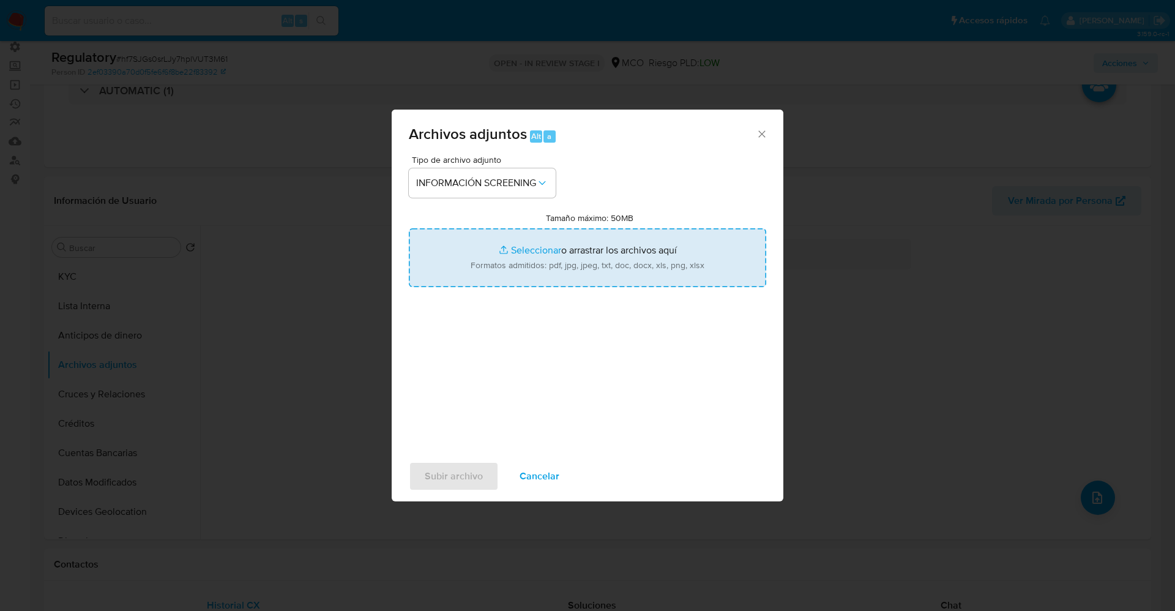
type input "C:\fakepath\CaseDossierReport_5jb89z6razy61k0s6nalyd96g.pdf"
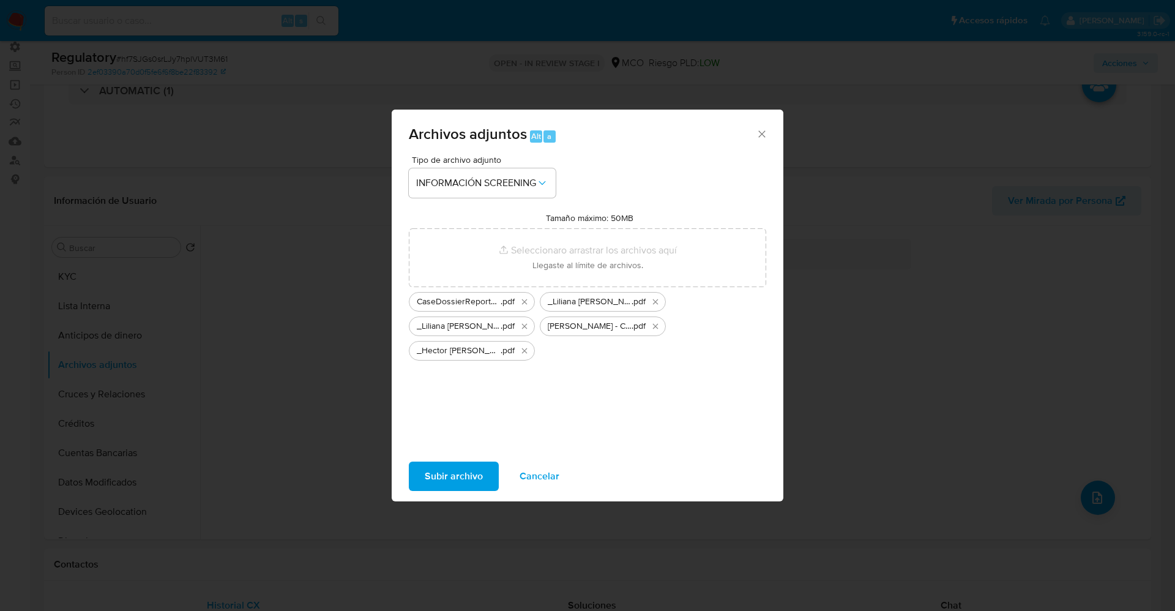
click at [469, 468] on span "Subir archivo" at bounding box center [454, 476] width 58 height 27
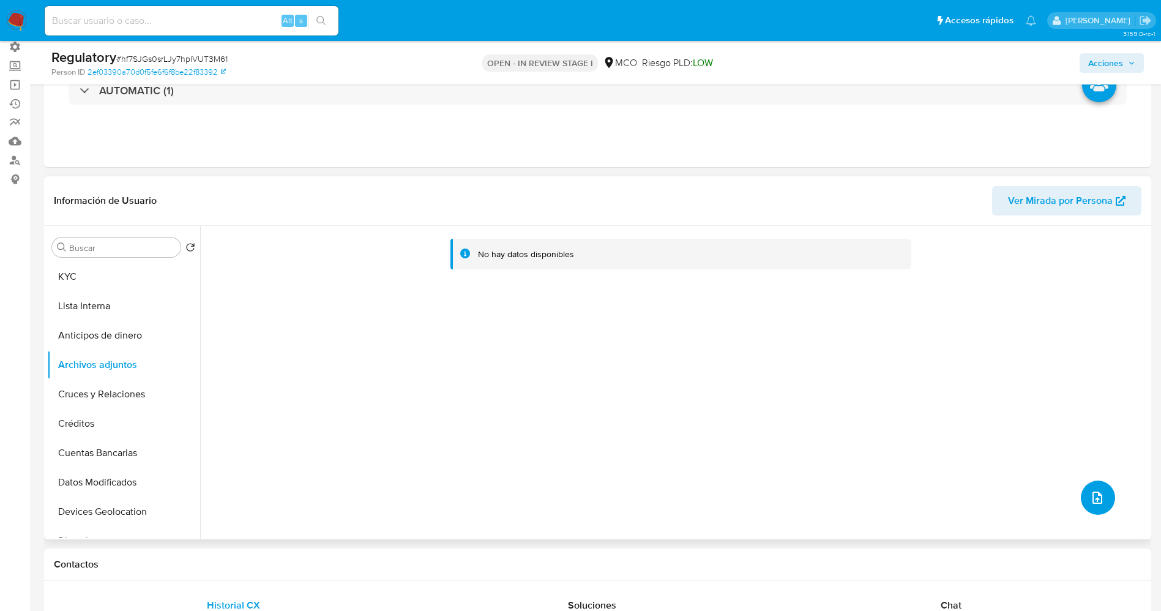
click at [1099, 492] on span "upload-file" at bounding box center [1097, 497] width 15 height 15
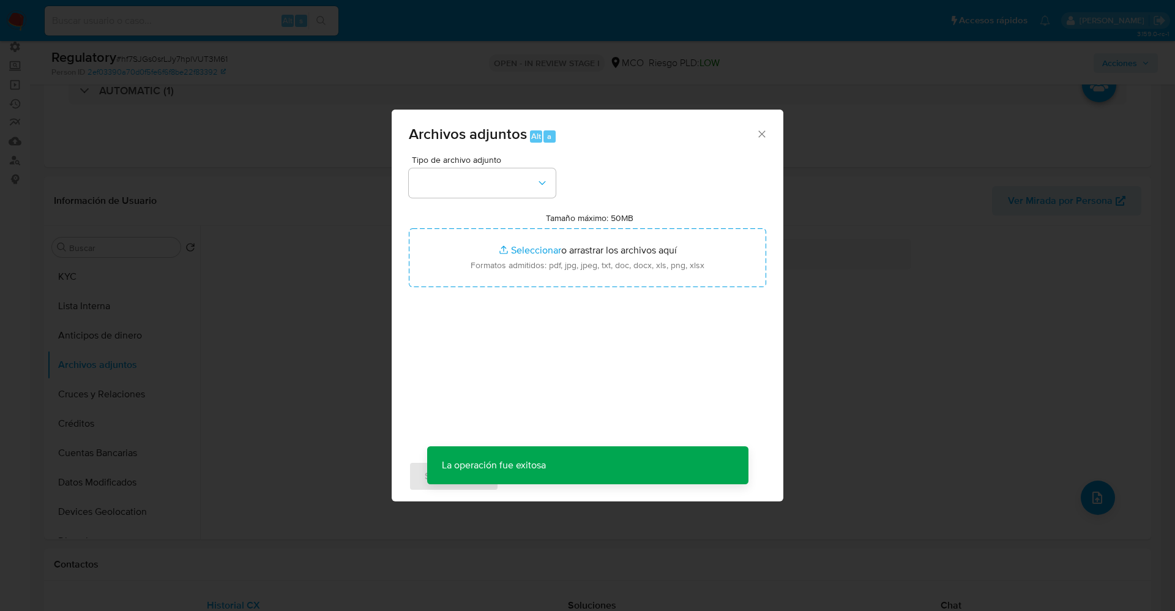
click at [482, 199] on div "Tipo de archivo adjunto Tamaño máximo: 50MB Seleccionar archivos Seleccionar o …" at bounding box center [587, 299] width 357 height 289
click at [480, 193] on button "button" at bounding box center [482, 182] width 147 height 29
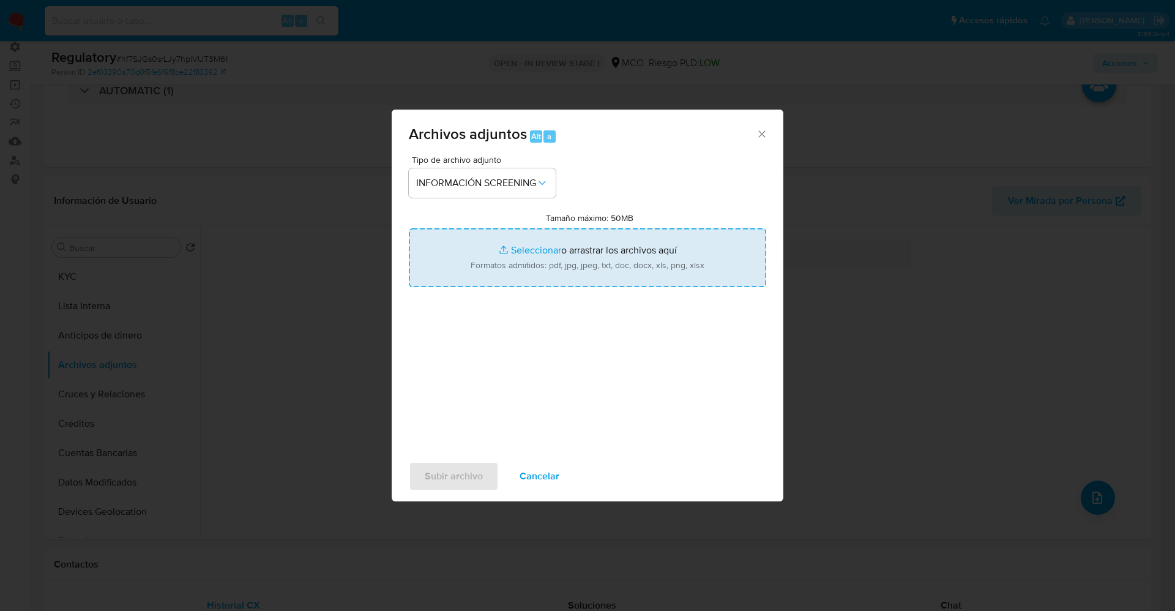
type input "C:\fakepath\_Hector Hernan Salazar Florez_ - Buscar con Google.pdf"
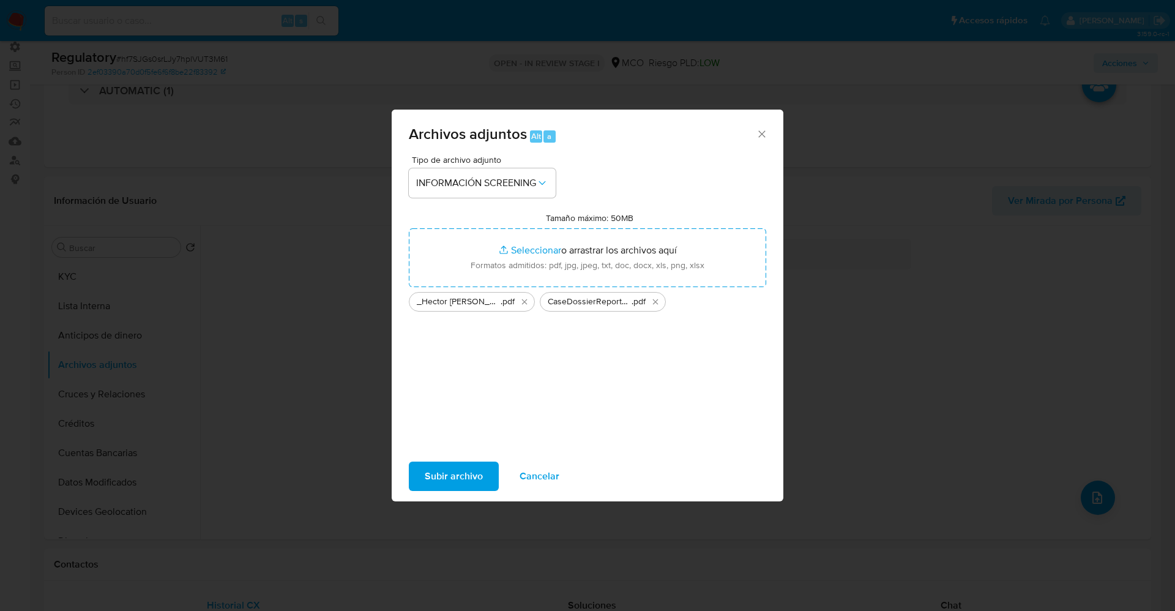
click at [461, 469] on span "Subir archivo" at bounding box center [454, 476] width 58 height 27
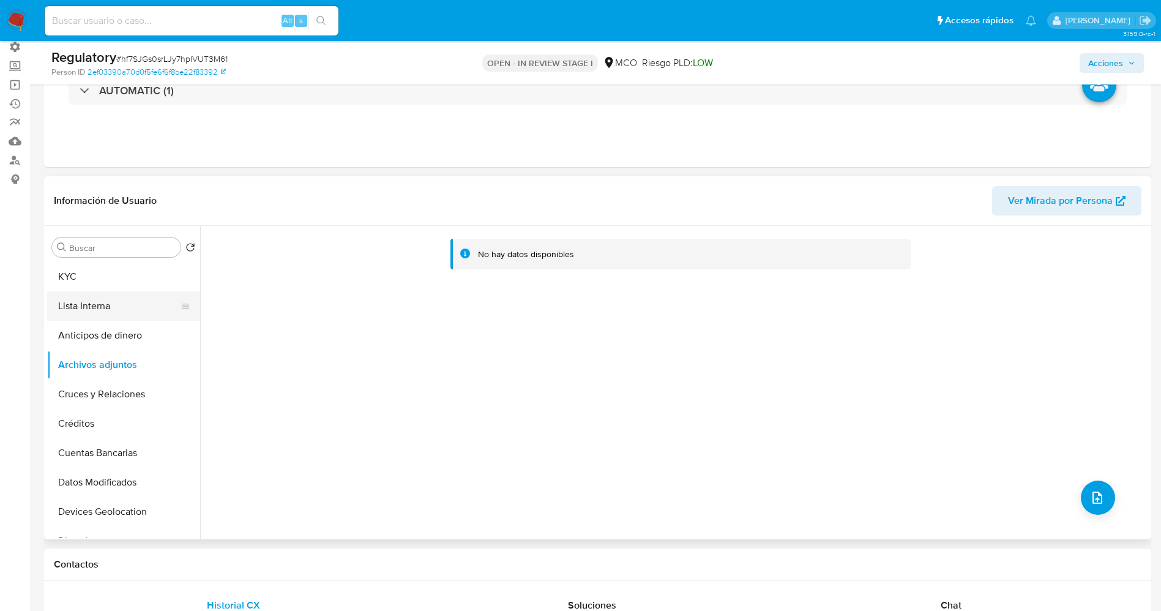
click at [89, 302] on button "Lista Interna" at bounding box center [118, 305] width 143 height 29
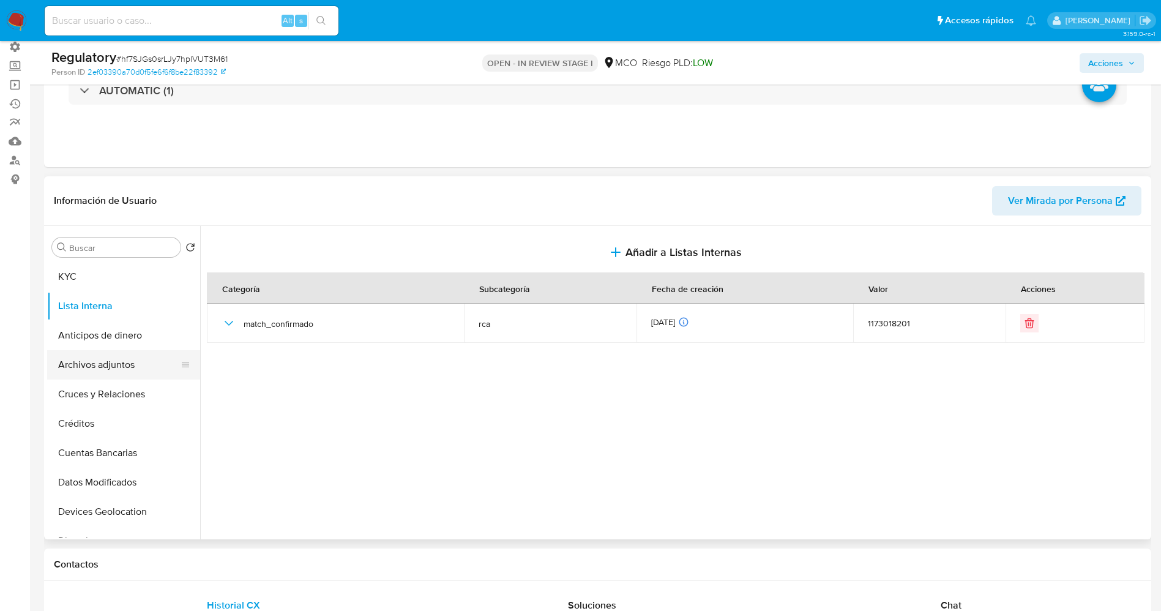
click at [93, 368] on button "Archivos adjuntos" at bounding box center [118, 364] width 143 height 29
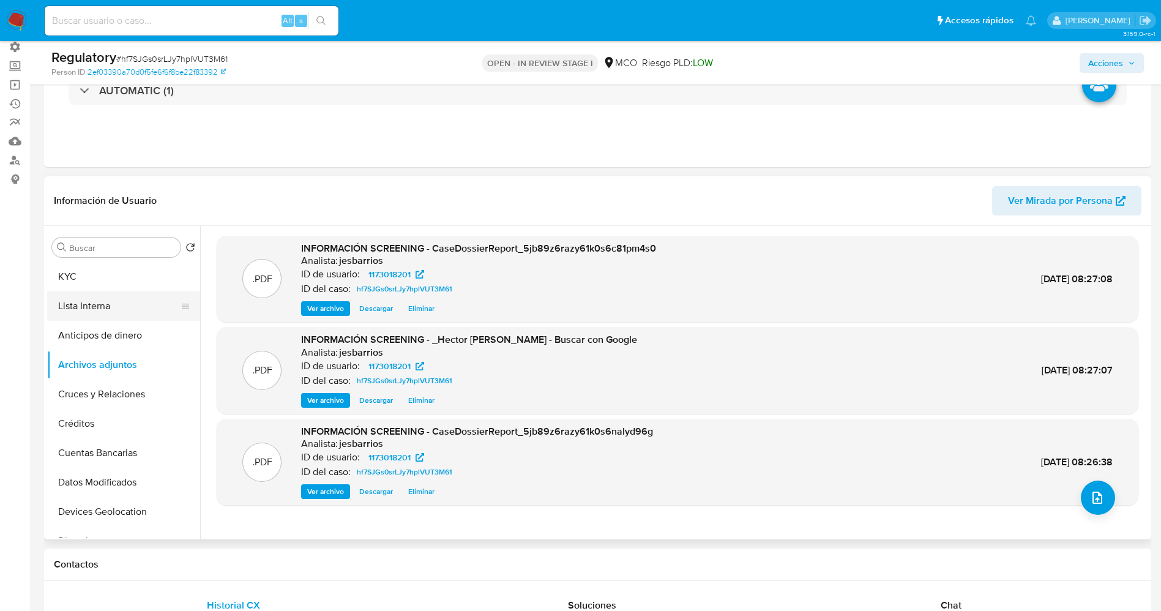
click at [111, 307] on button "Lista Interna" at bounding box center [118, 305] width 143 height 29
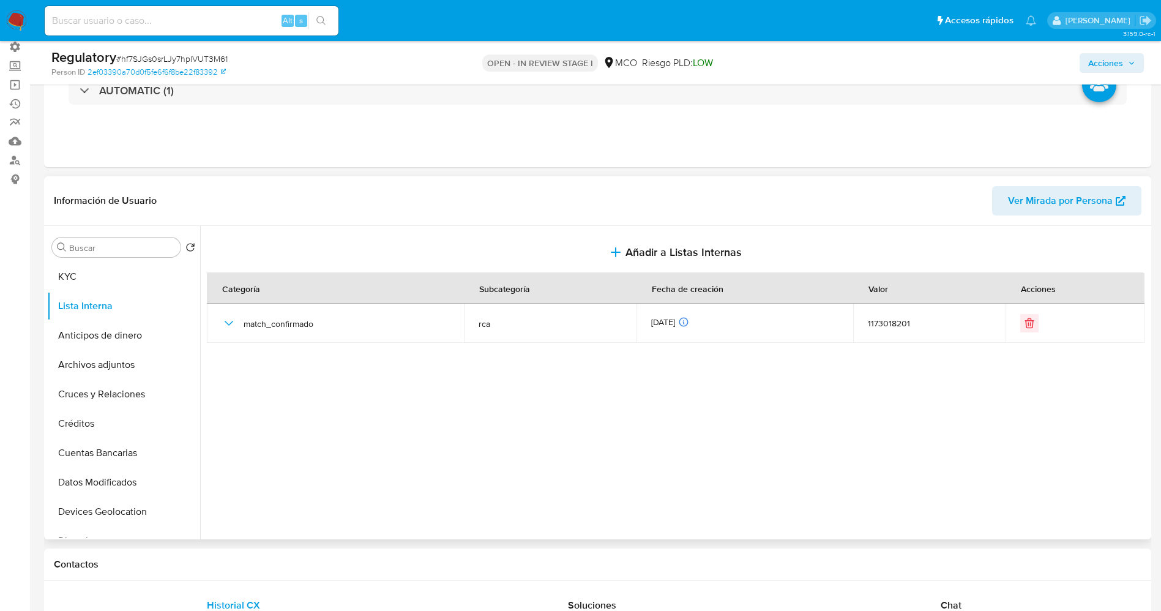
scroll to position [0, 0]
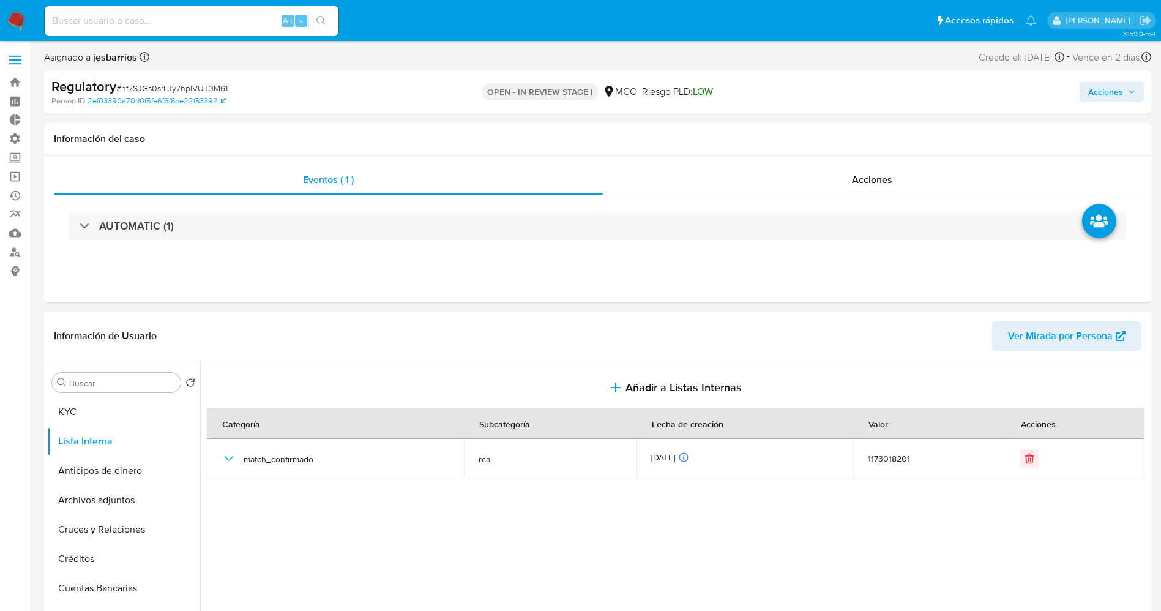
click at [1101, 81] on div "Acciones" at bounding box center [963, 92] width 361 height 29
click at [1113, 86] on span "Acciones" at bounding box center [1105, 92] width 35 height 20
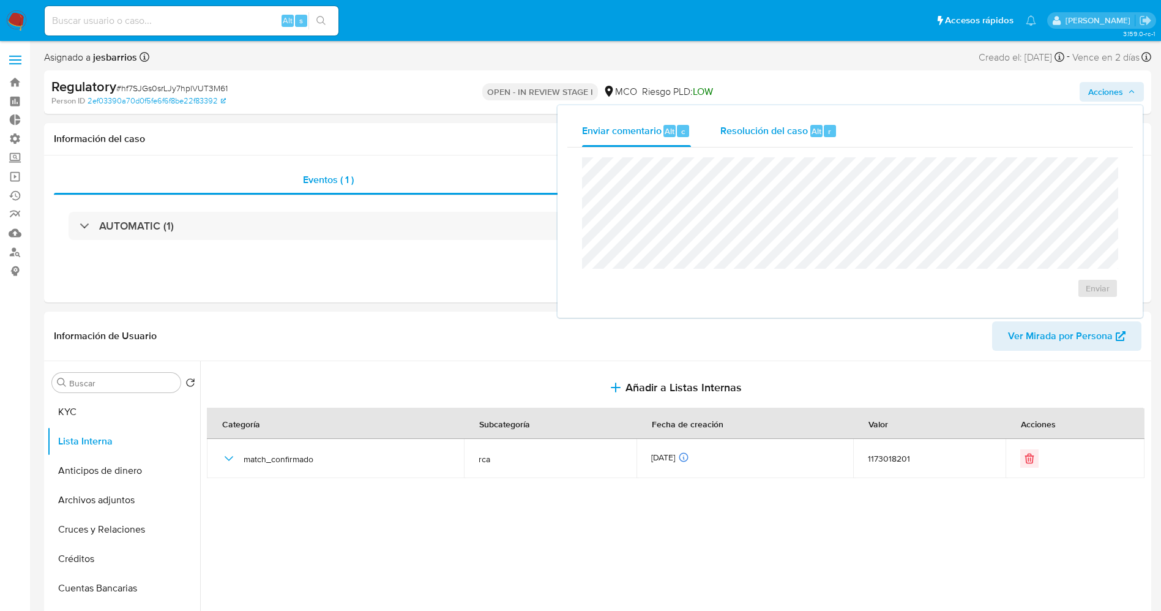
click at [748, 124] on span "Resolución del caso" at bounding box center [764, 131] width 88 height 14
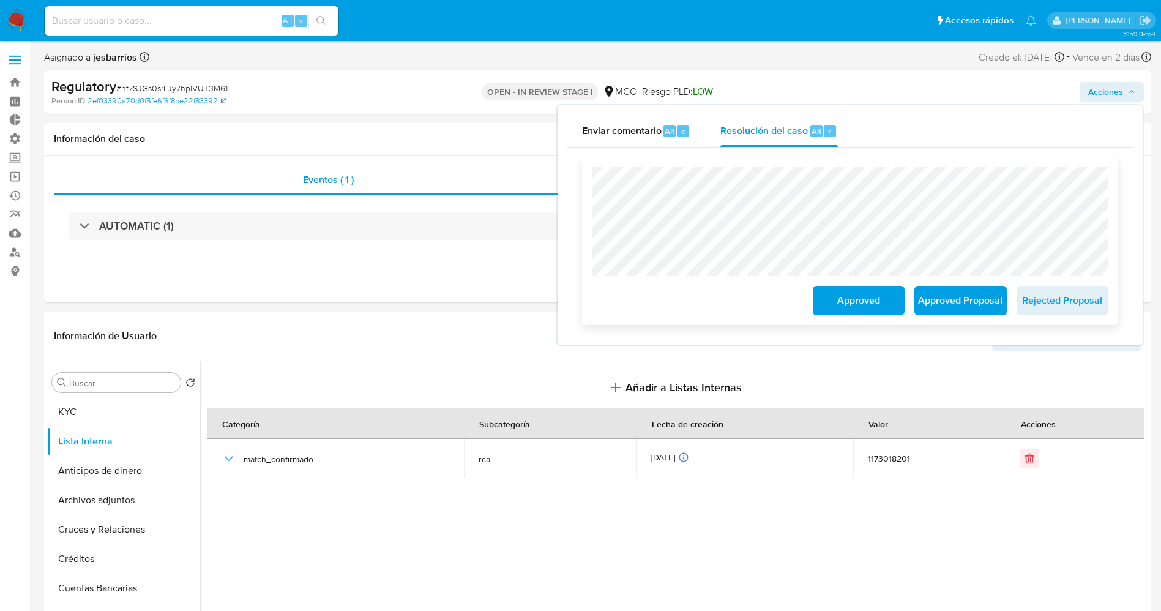
click at [951, 303] on span "Approved Proposal" at bounding box center [960, 300] width 60 height 27
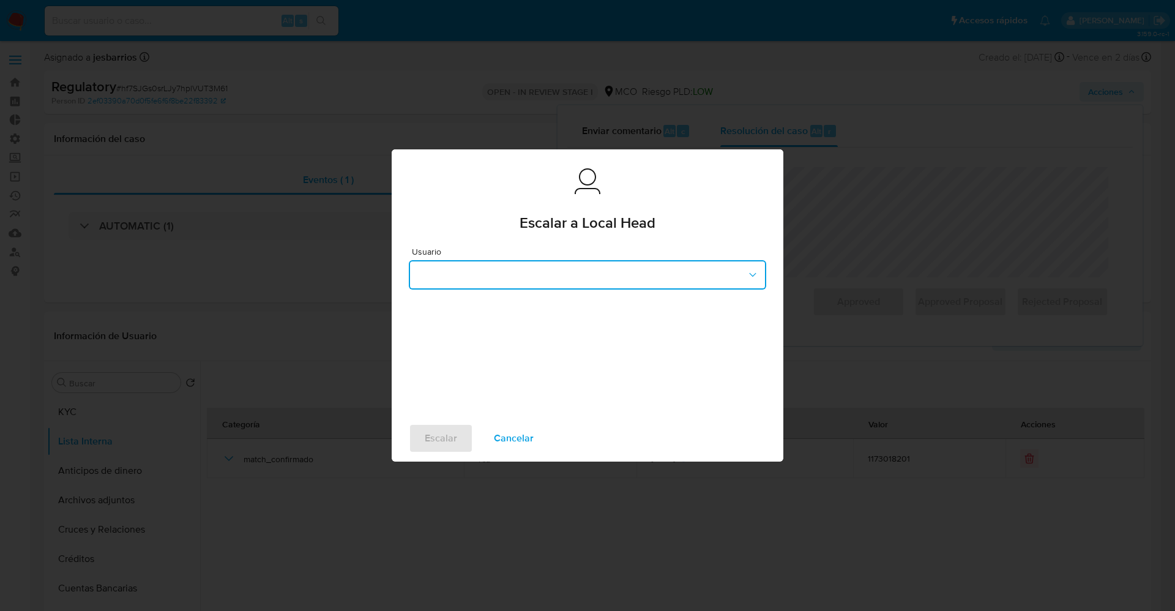
click at [594, 264] on button "button" at bounding box center [587, 274] width 357 height 29
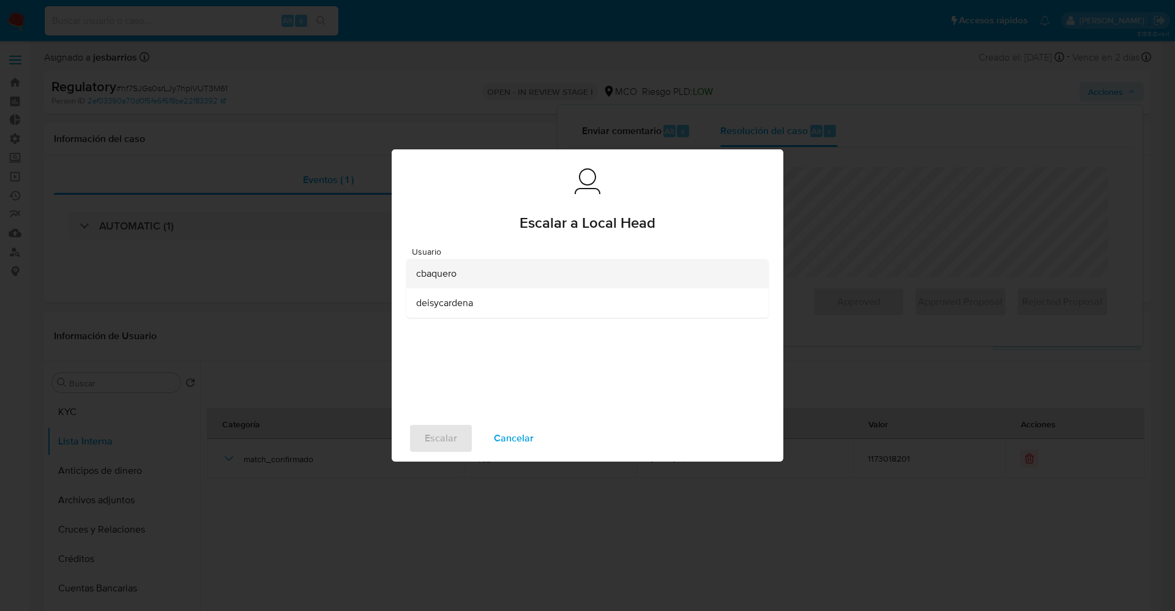
click at [515, 278] on div "cbaquero" at bounding box center [583, 273] width 335 height 29
click at [441, 440] on span "Escalar" at bounding box center [441, 438] width 32 height 27
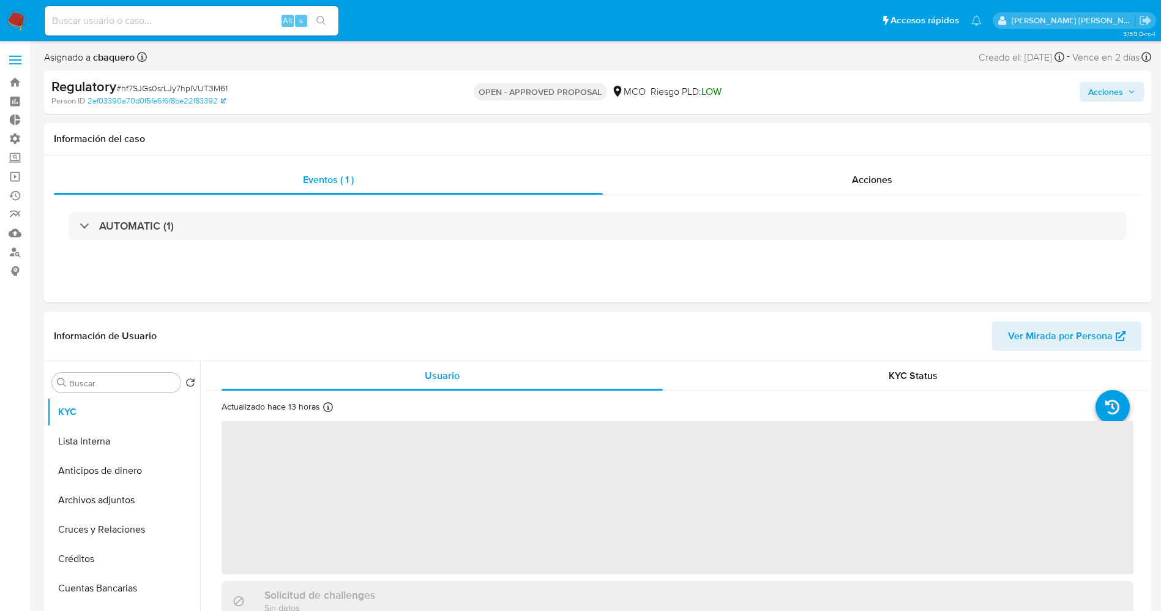
select select "10"
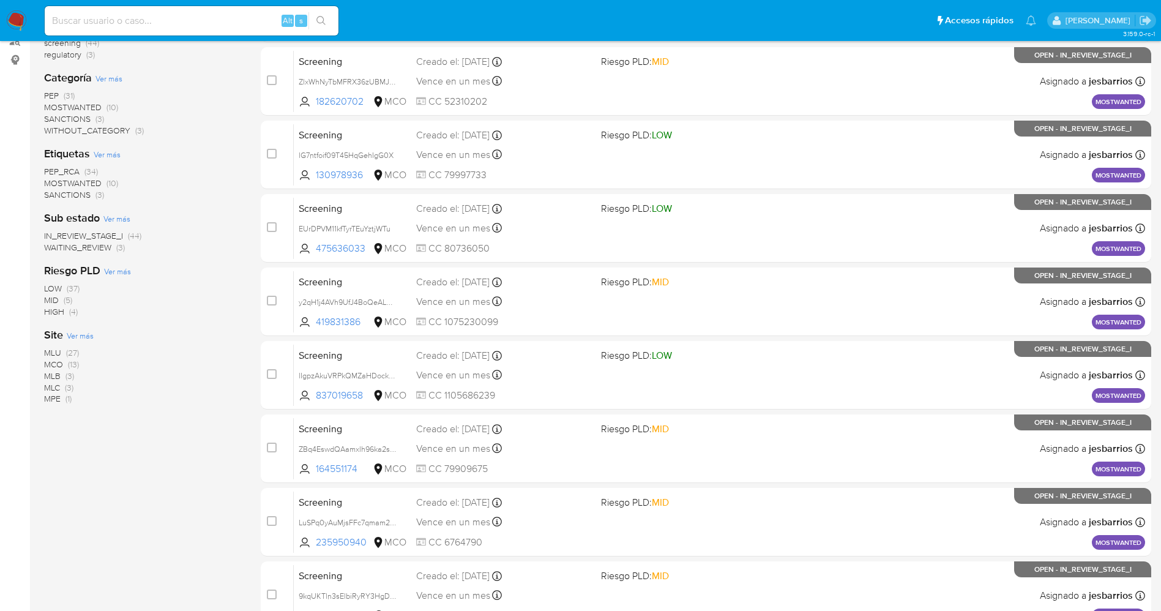
scroll to position [400, 0]
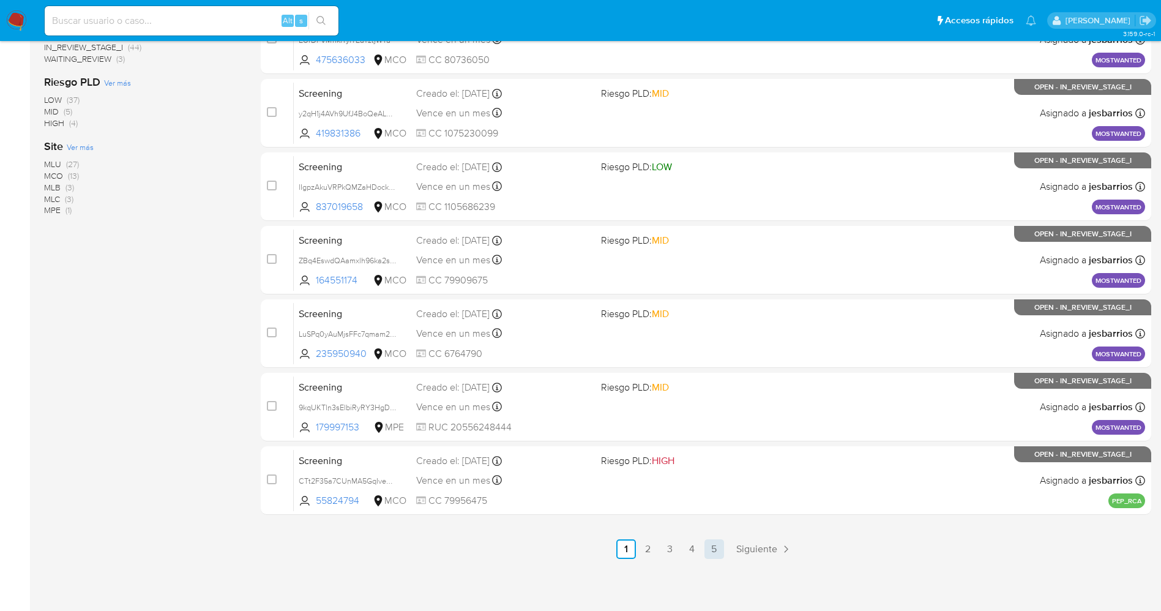
click at [718, 552] on link "5" at bounding box center [714, 549] width 20 height 20
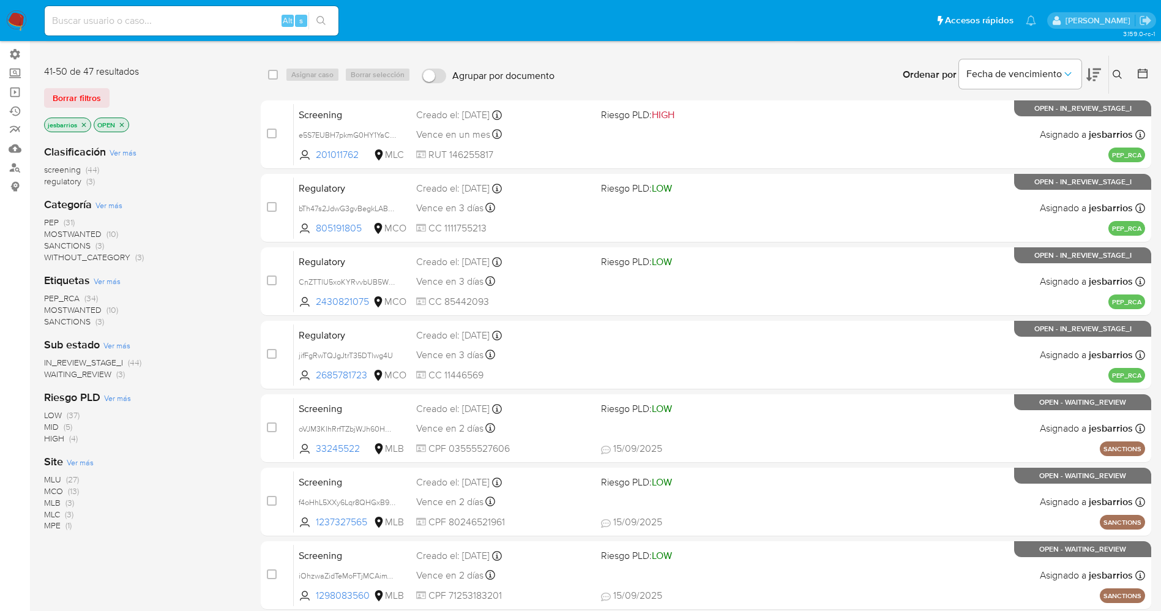
scroll to position [179, 0]
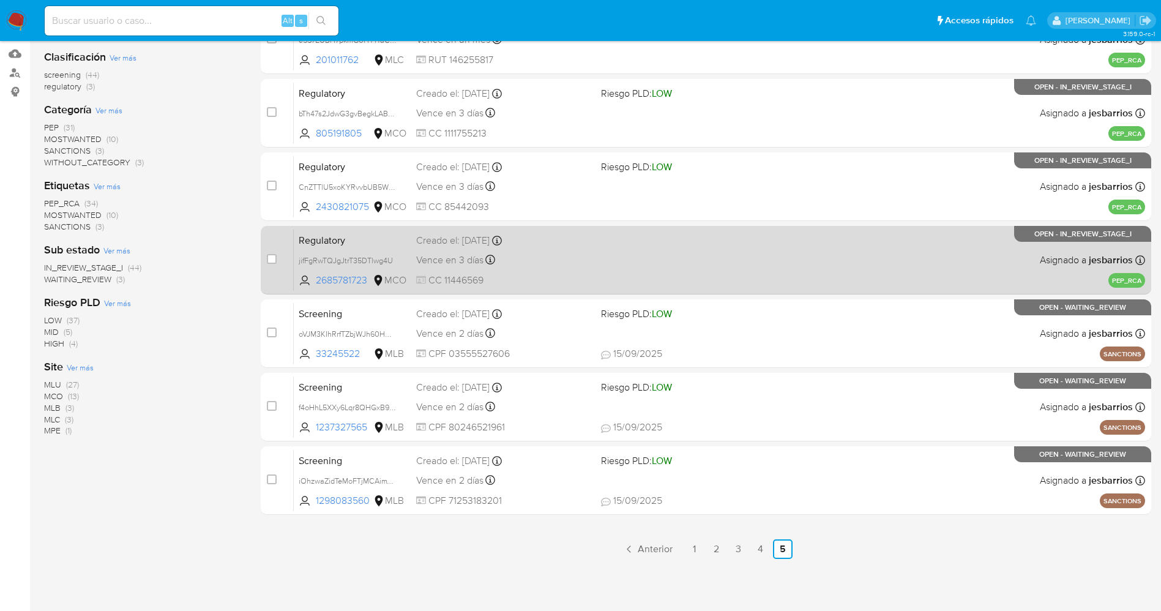
click at [532, 269] on div "Regulatory jifFgRwTQJgJtrT35DTlwg4U 2685781723 MCO Creado el: 15/09/2025 Creado…" at bounding box center [719, 260] width 851 height 62
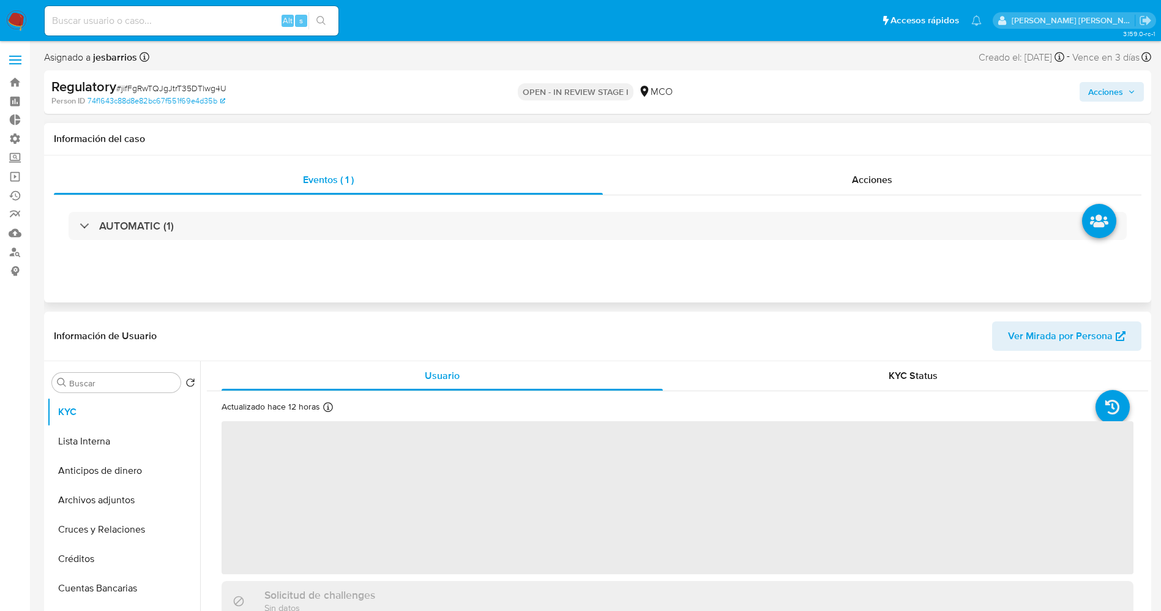
select select "10"
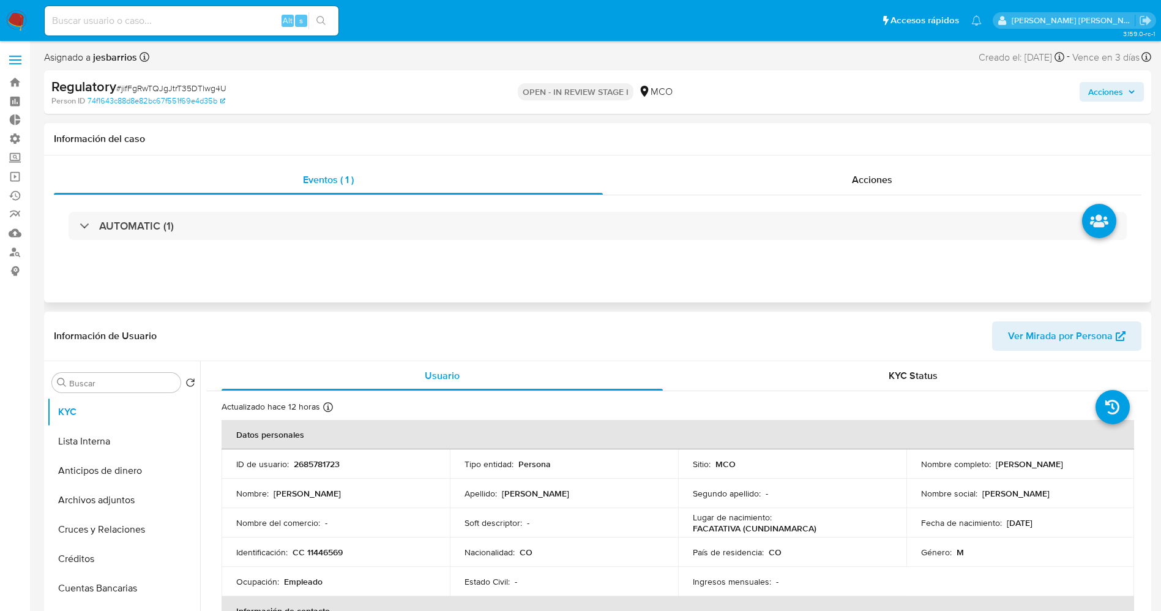
click at [536, 293] on div "Eventos ( 1 ) Acciones AUTOMATIC (1)" at bounding box center [597, 228] width 1107 height 147
click at [523, 319] on div "Información de Usuario Ver Mirada por Persona" at bounding box center [597, 337] width 1107 height 50
click at [528, 332] on header "Información de Usuario Ver Mirada por Persona" at bounding box center [598, 335] width 1088 height 29
